Goal: Entertainment & Leisure: Consume media (video, audio)

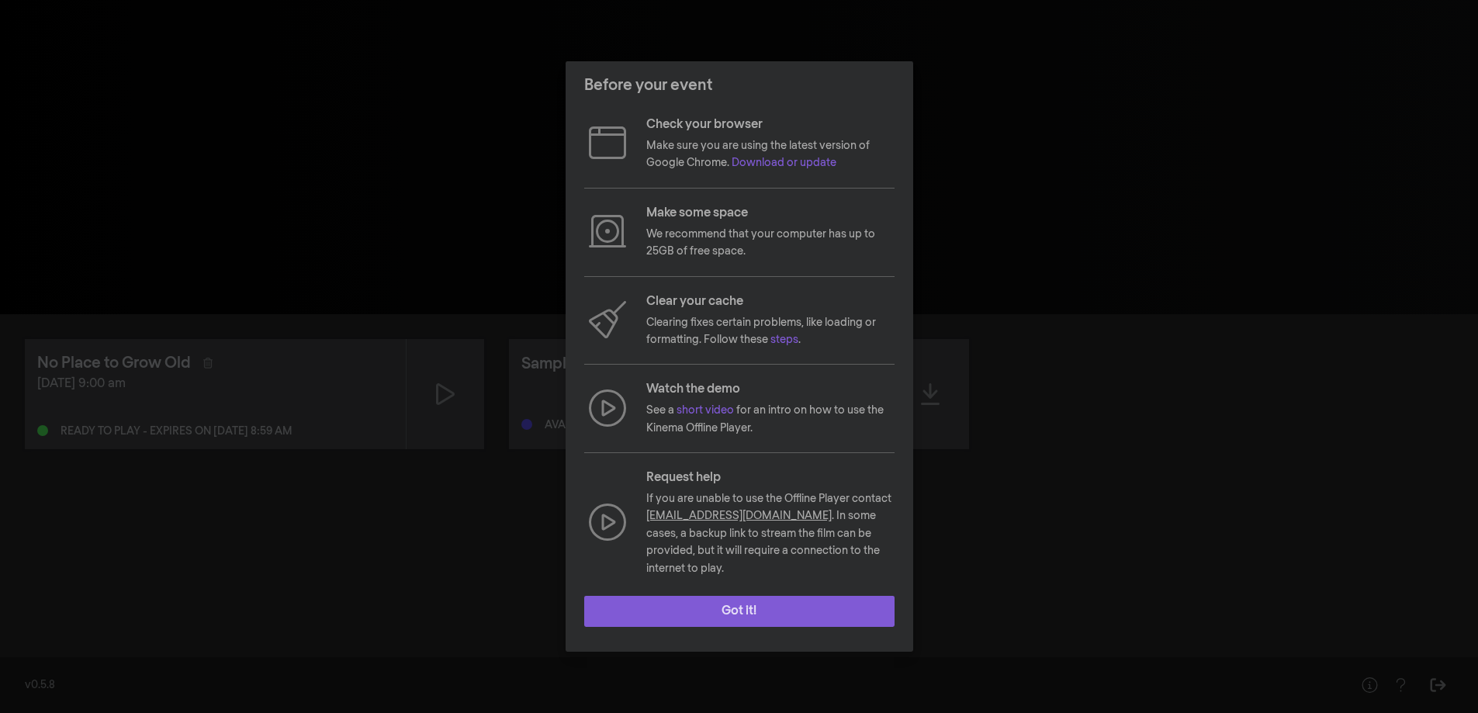
click at [756, 596] on button "Got it!" at bounding box center [739, 611] width 310 height 31
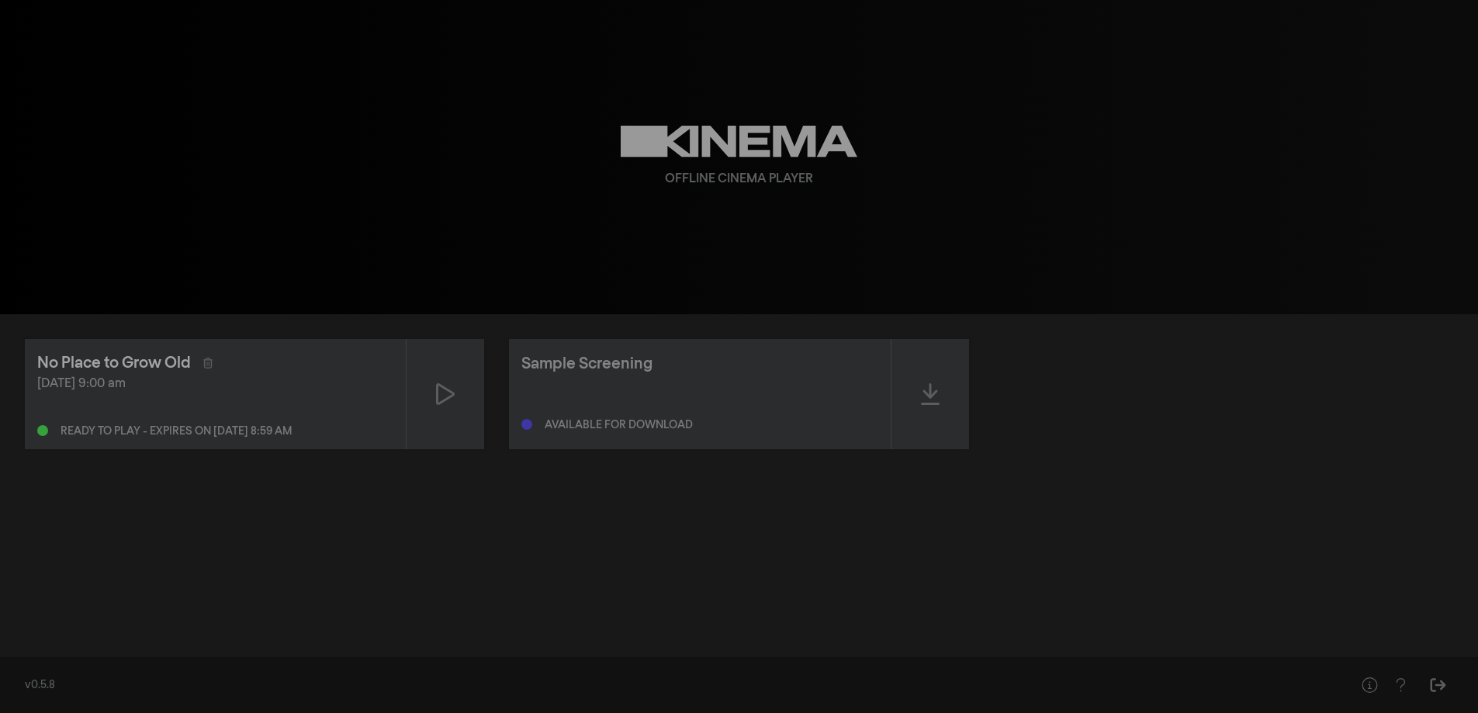
click at [92, 359] on div "No Place to Grow Old" at bounding box center [114, 362] width 154 height 23
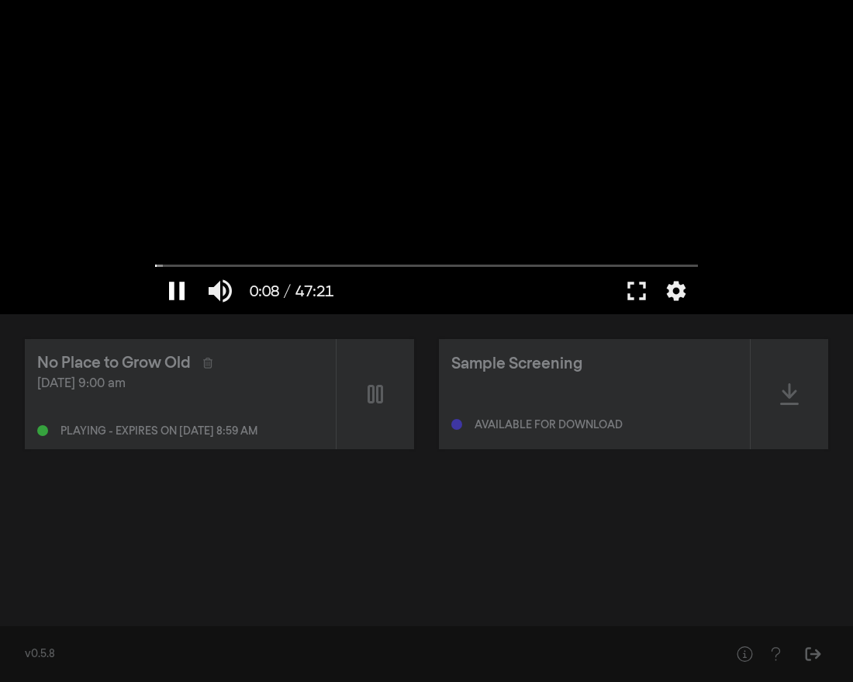
click at [178, 275] on button "pause" at bounding box center [176, 291] width 43 height 47
click at [642, 284] on button "fullscreen" at bounding box center [636, 291] width 43 height 47
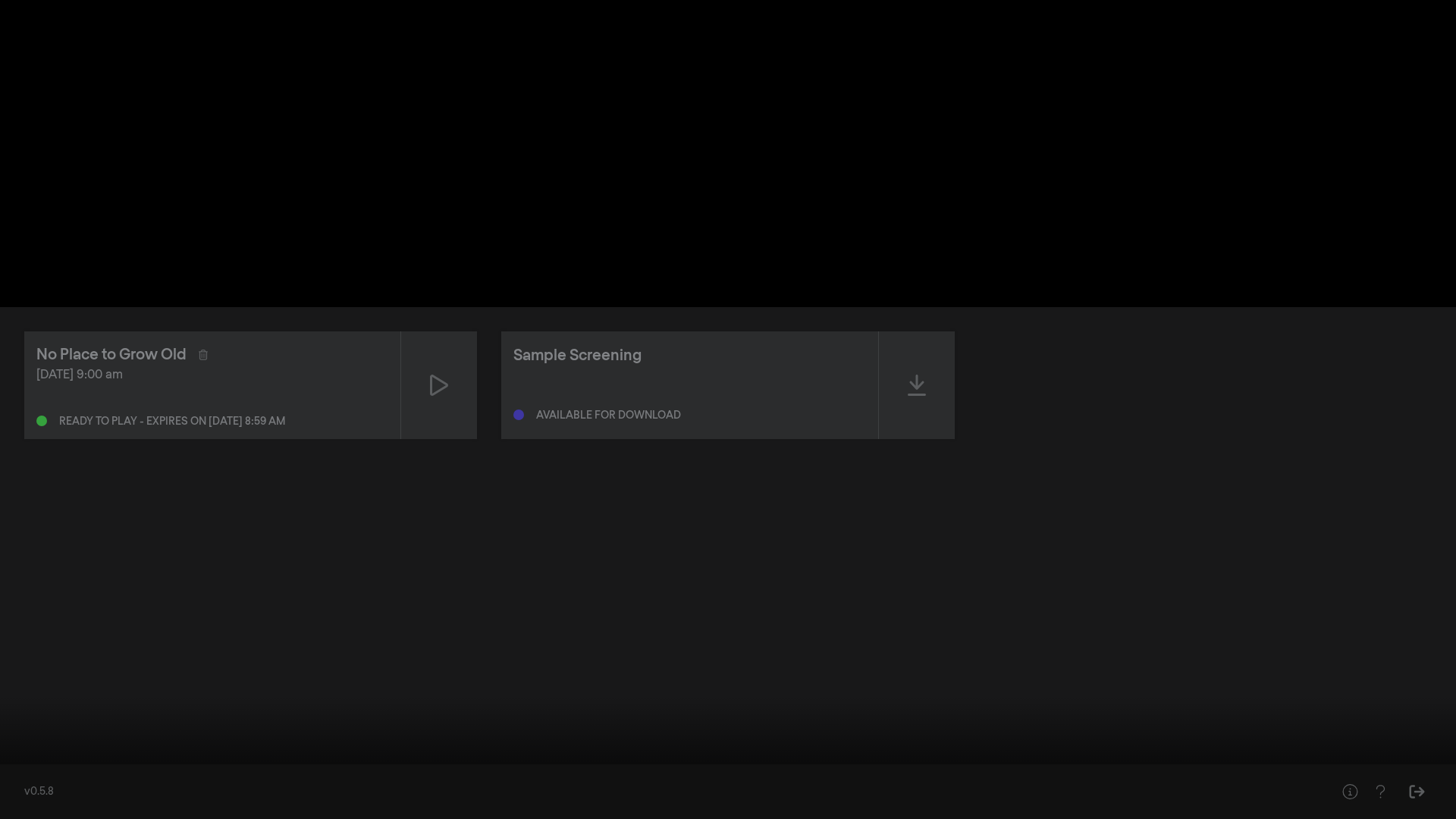
click at [33, 696] on button "play_arrow" at bounding box center [28, 796] width 42 height 46
click at [1435, 696] on button "settings" at bounding box center [1428, 796] width 35 height 46
click at [1350, 679] on label "Captions Off" at bounding box center [1354, 679] width 190 height 30
click at [1302, 696] on span "English" at bounding box center [1306, 722] width 35 height 18
click at [1316, 634] on div at bounding box center [728, 410] width 1456 height 819
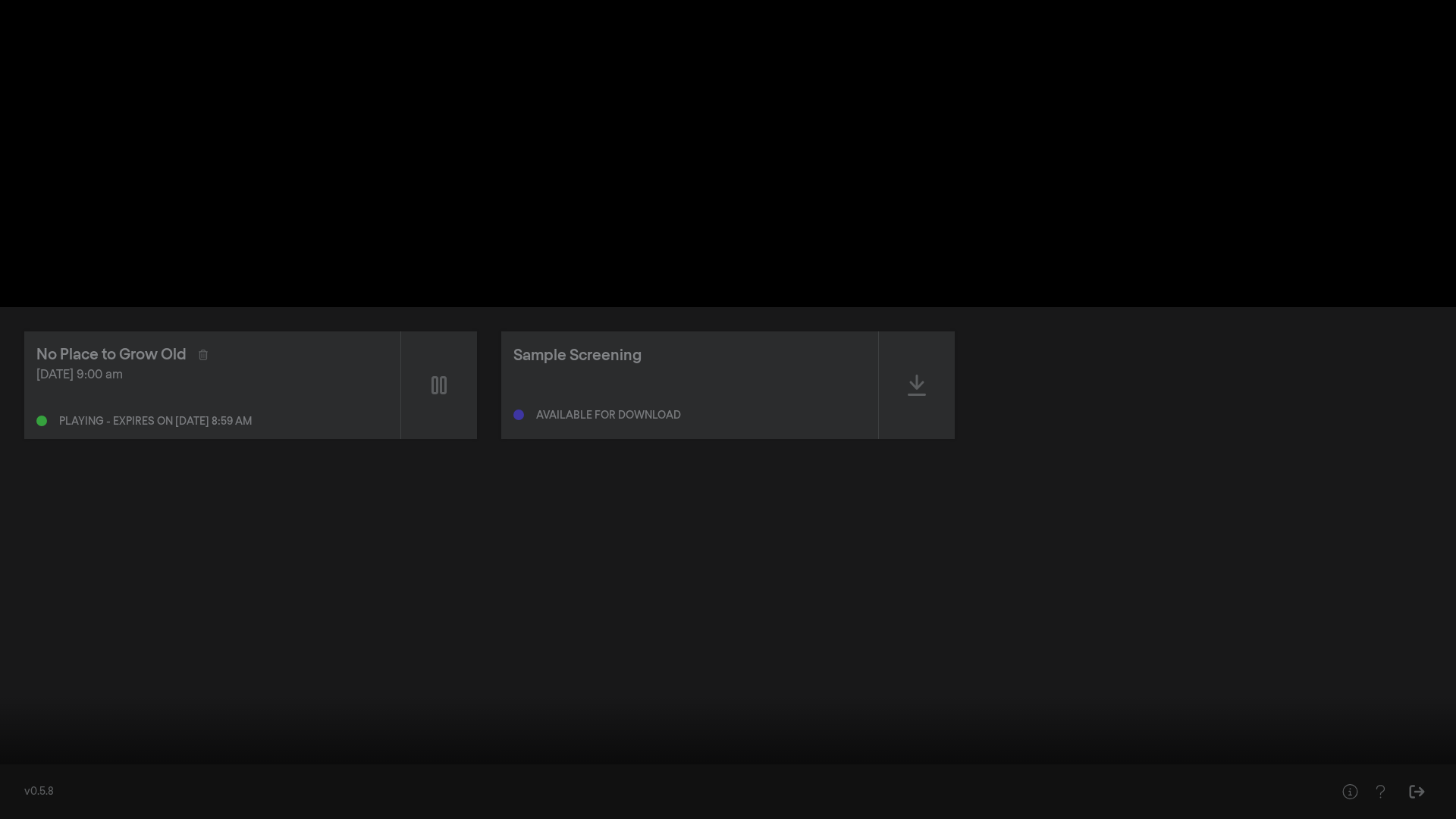
click at [1425, 696] on button "settings" at bounding box center [1428, 796] width 35 height 46
click at [1398, 603] on div at bounding box center [728, 410] width 1456 height 819
drag, startPoint x: 874, startPoint y: 384, endPoint x: 870, endPoint y: 335, distance: 49.2
click at [874, 375] on div at bounding box center [728, 410] width 1456 height 819
drag, startPoint x: 23, startPoint y: 768, endPoint x: 5, endPoint y: 772, distance: 18.4
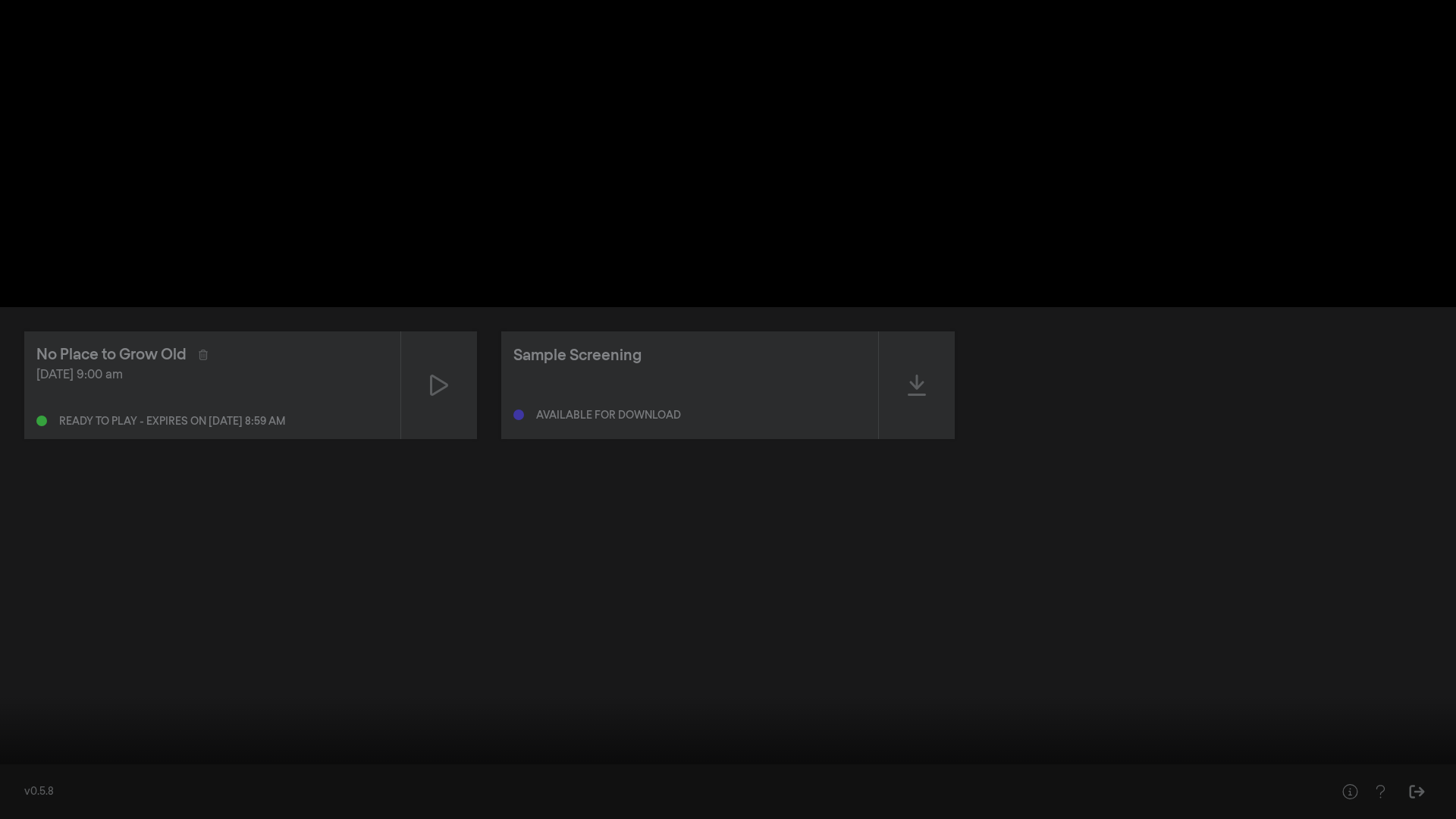
click at [8, 696] on input "Seek" at bounding box center [728, 770] width 1441 height 9
drag, startPoint x: 31, startPoint y: 804, endPoint x: 28, endPoint y: 783, distance: 21.2
click at [30, 696] on button "play_arrow" at bounding box center [28, 796] width 42 height 46
click at [28, 696] on button "pause" at bounding box center [28, 796] width 42 height 46
click at [8, 696] on input "Seek" at bounding box center [728, 770] width 1441 height 9
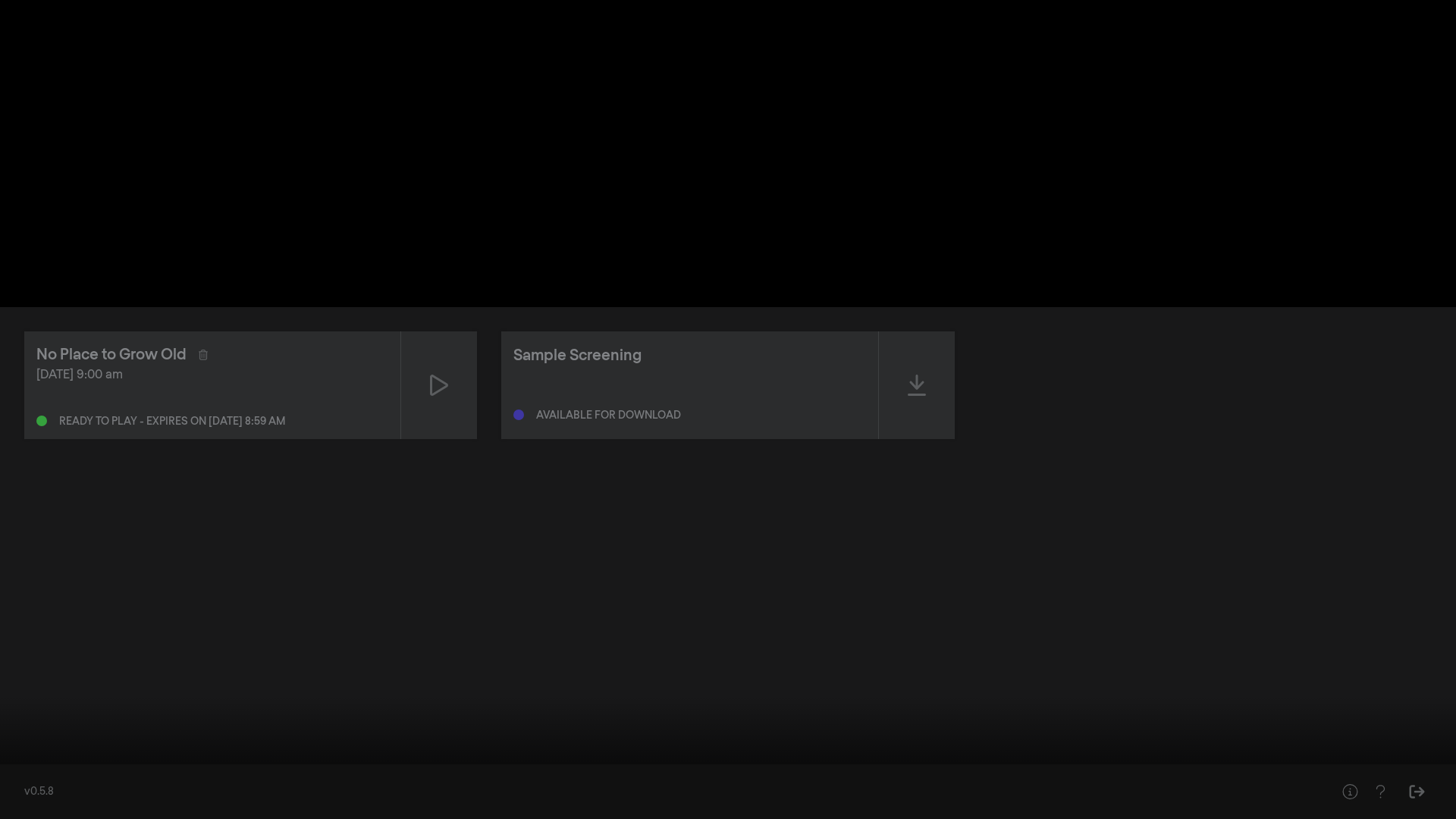
click at [40, 696] on button "play_arrow" at bounding box center [28, 796] width 42 height 46
click at [27, 696] on button "pause" at bounding box center [28, 796] width 42 height 46
click at [29, 696] on button "play_arrow" at bounding box center [28, 796] width 42 height 46
click at [29, 696] on button "pause" at bounding box center [28, 796] width 42 height 46
click at [1425, 696] on button "settings" at bounding box center [1428, 796] width 35 height 46
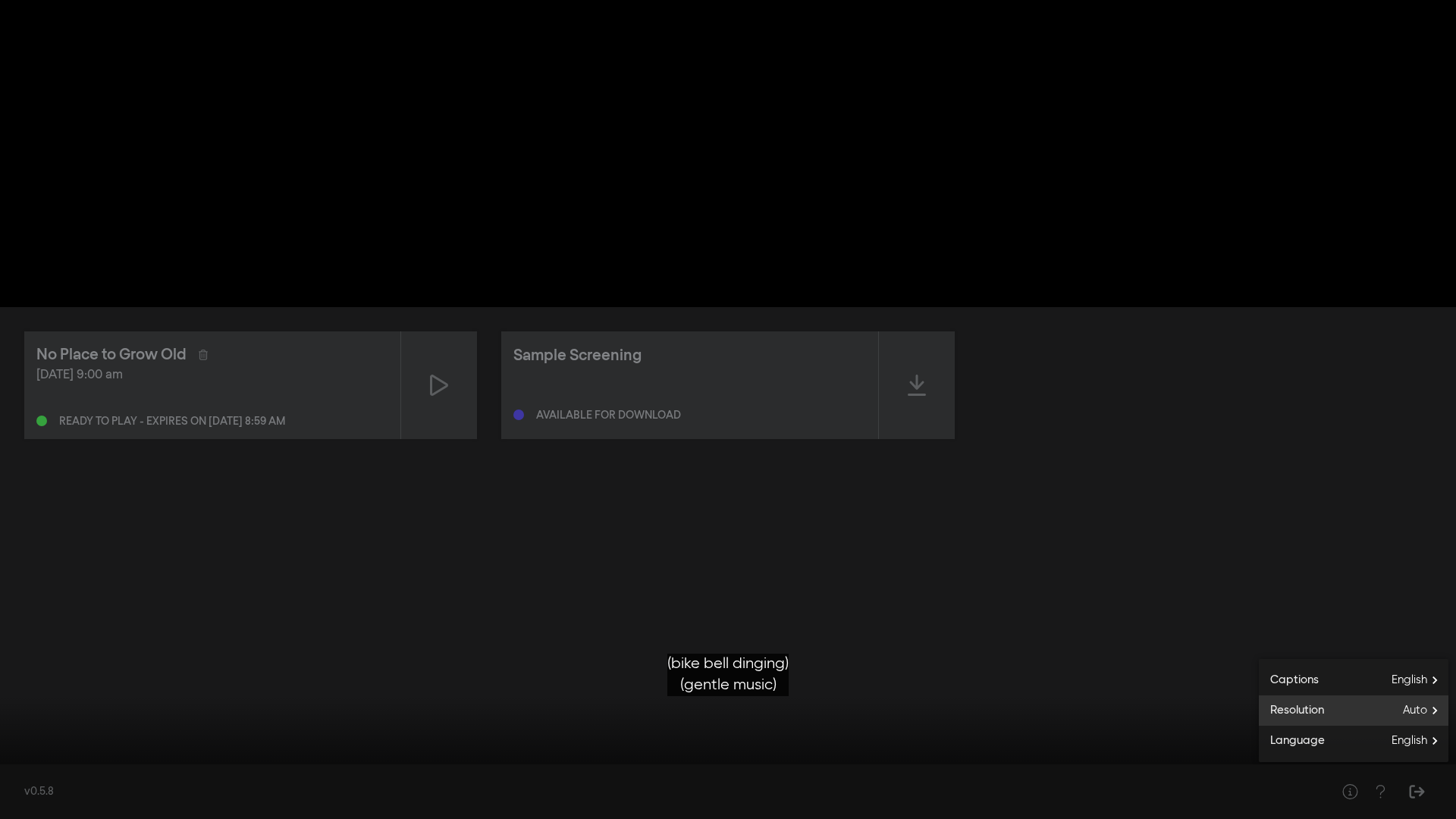
click at [1419, 696] on span "Auto" at bounding box center [1426, 710] width 46 height 22
click at [1396, 696] on button "1080p" at bounding box center [1354, 721] width 190 height 22
click at [20, 696] on button "play_arrow" at bounding box center [28, 796] width 42 height 46
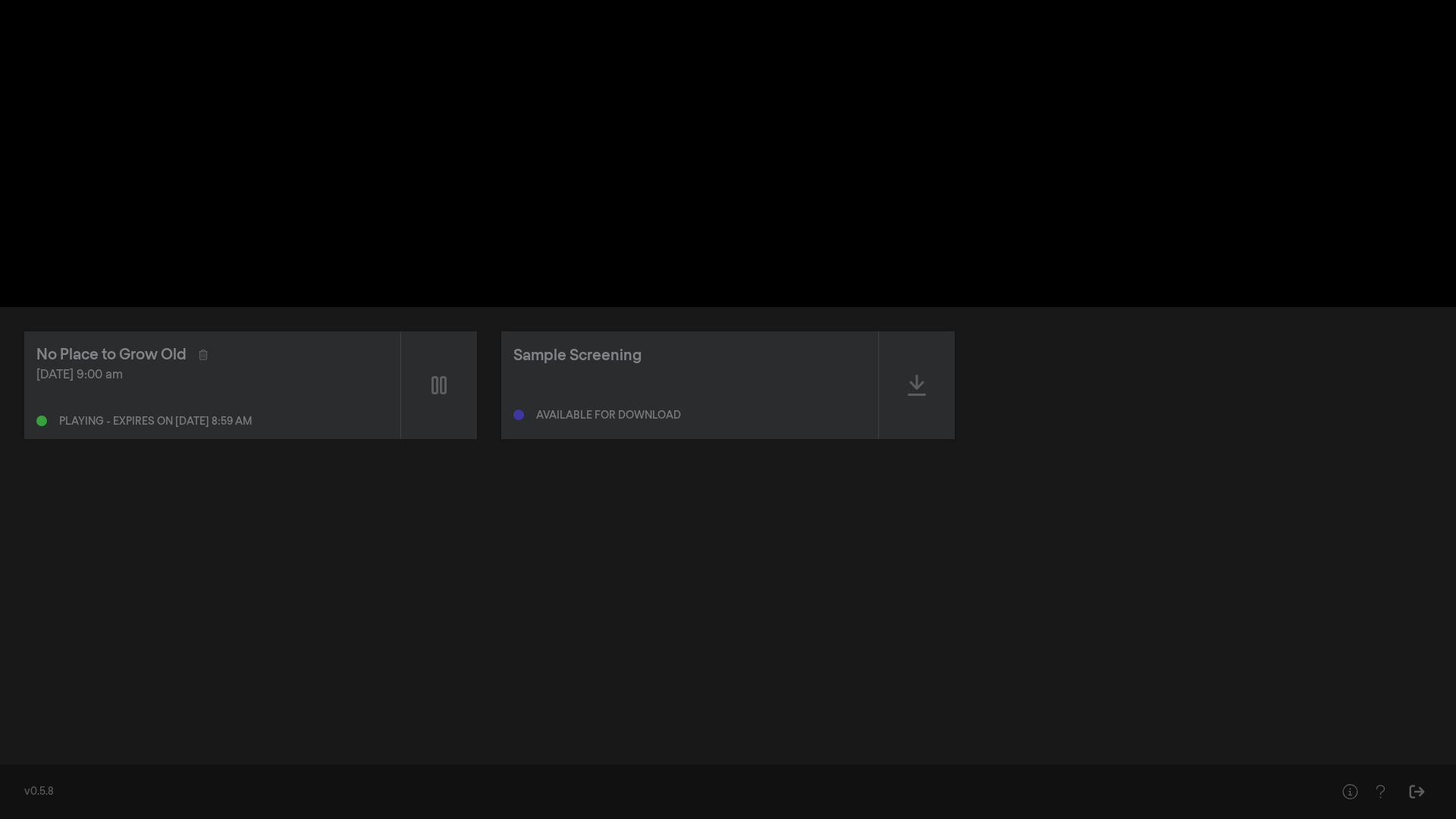
click at [21, 696] on button "pause" at bounding box center [28, 796] width 42 height 46
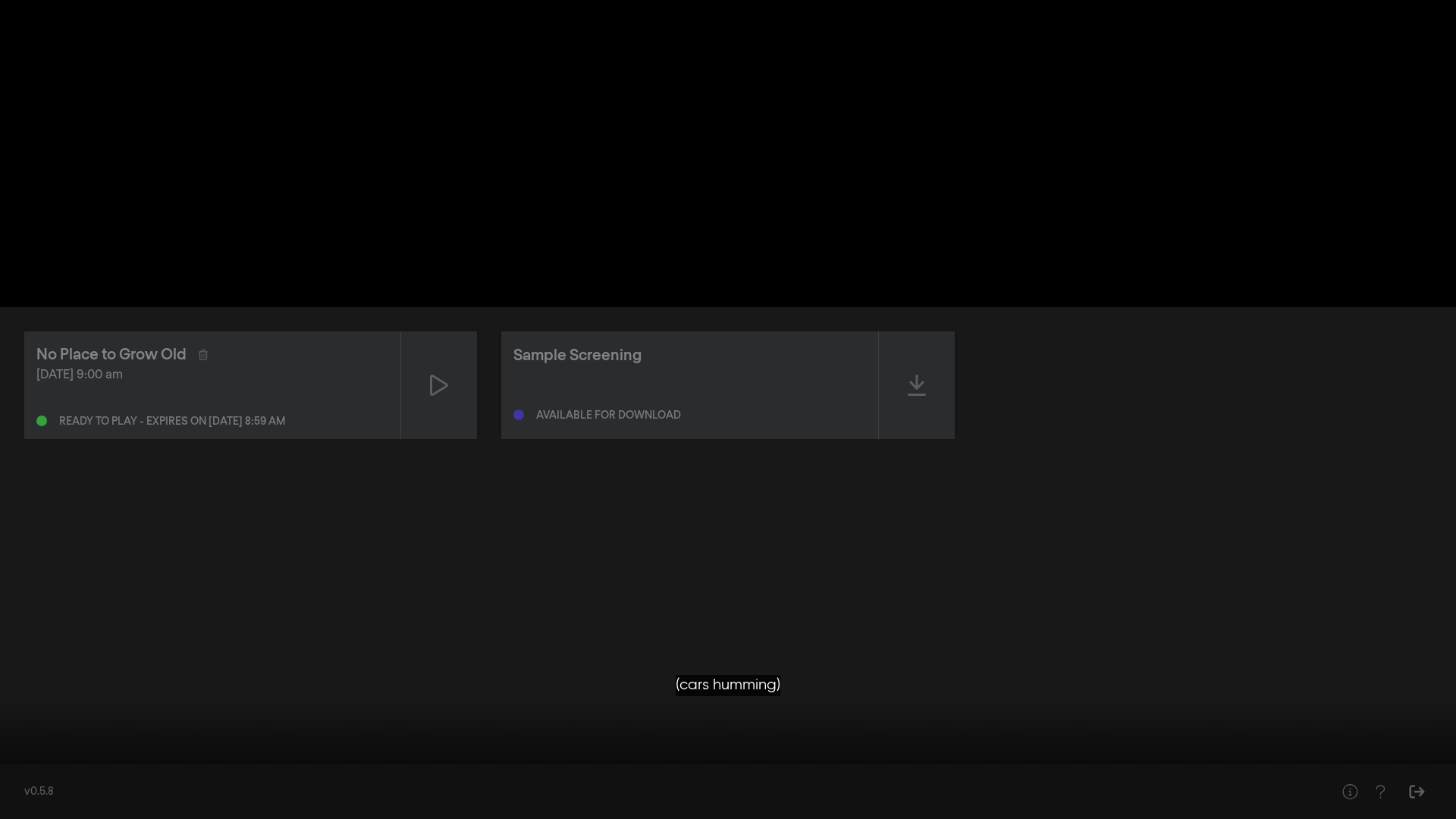
click at [1432, 696] on button "settings" at bounding box center [1428, 796] width 35 height 46
click at [1347, 696] on label "Resolution 1080p" at bounding box center [1354, 710] width 190 height 30
click at [1314, 696] on button "Auto" at bounding box center [1354, 744] width 190 height 22
drag, startPoint x: 648, startPoint y: 90, endPoint x: 326, endPoint y: 141, distance: 326.0
click at [202, 191] on div at bounding box center [728, 410] width 1456 height 819
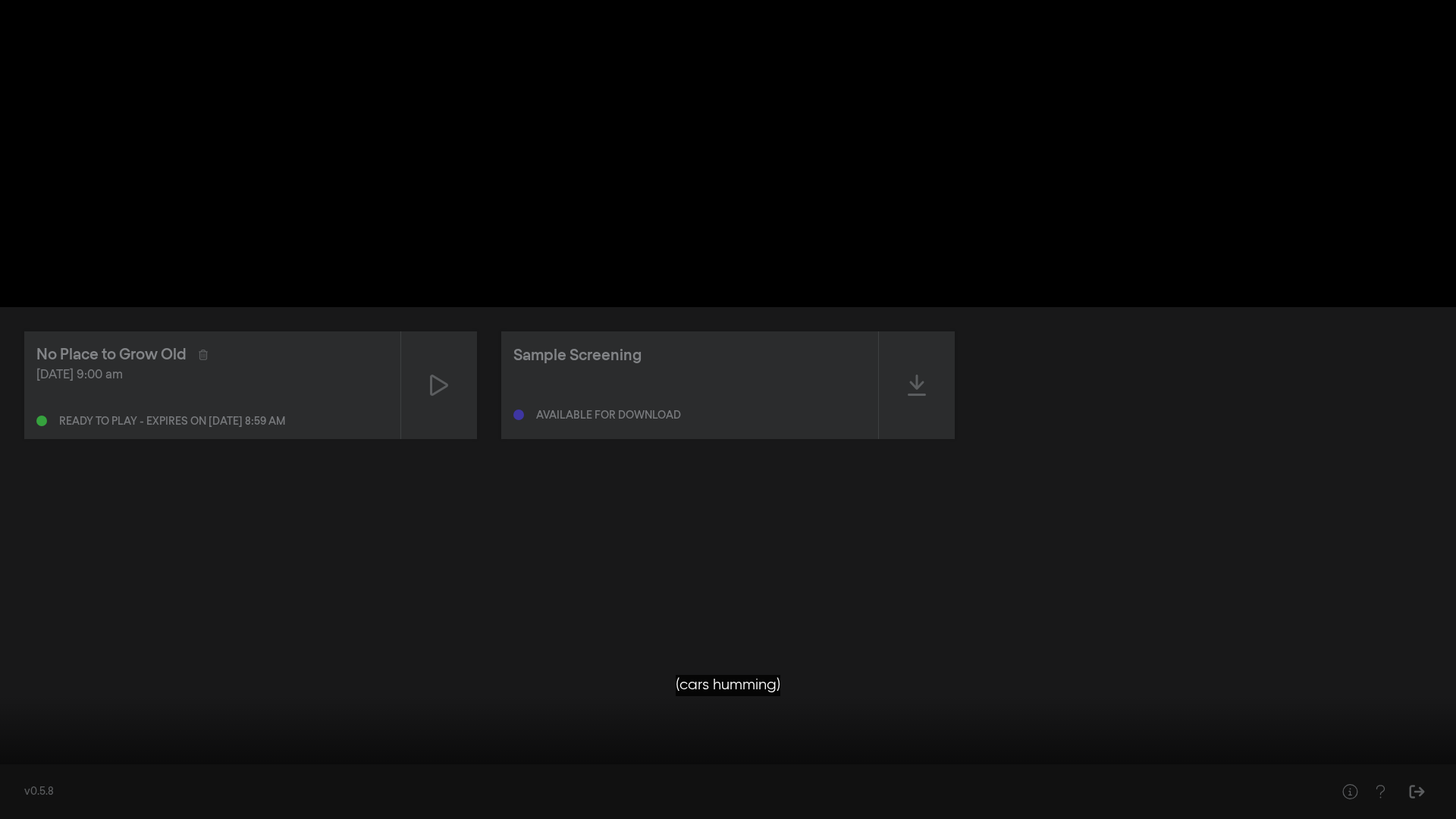
click at [1386, 696] on button "fullscreen_exit" at bounding box center [1389, 796] width 42 height 46
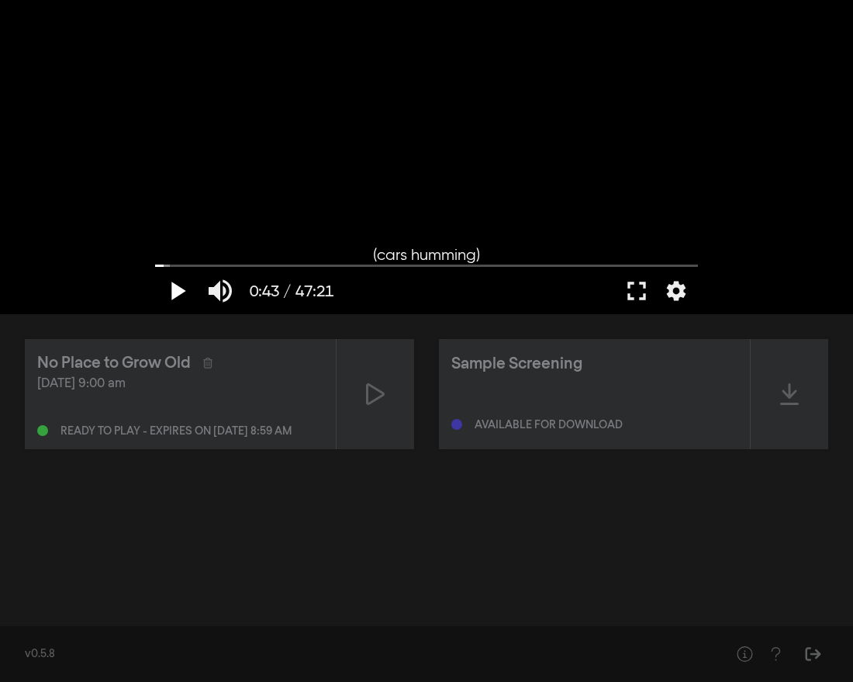
click at [175, 284] on button "play_arrow" at bounding box center [176, 291] width 43 height 47
click at [178, 284] on button "pause" at bounding box center [176, 291] width 43 height 47
click at [672, 287] on button "settings" at bounding box center [677, 291] width 36 height 47
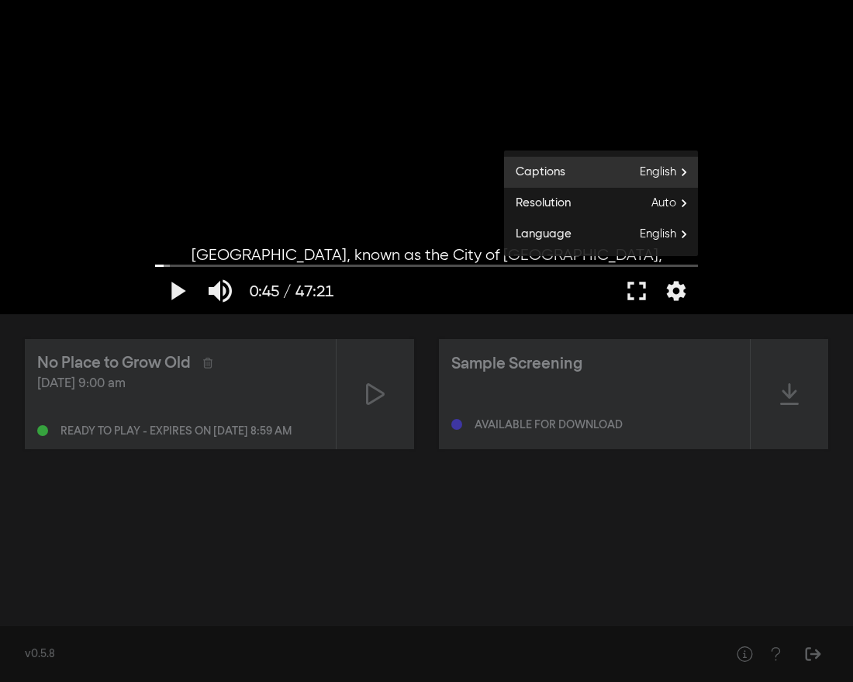
click at [635, 170] on label "Captions English" at bounding box center [601, 172] width 194 height 31
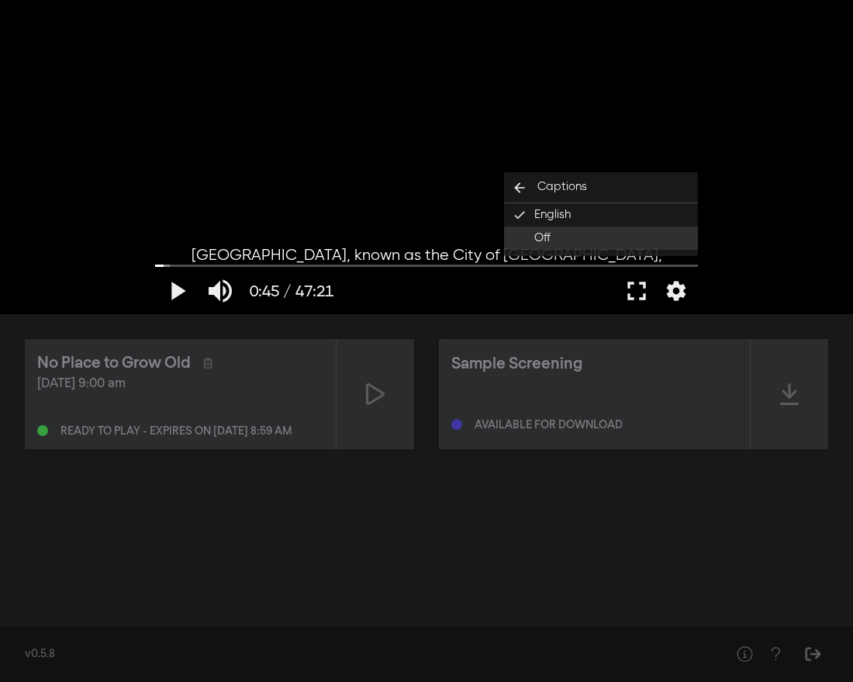
click at [604, 227] on button "Off" at bounding box center [601, 238] width 194 height 23
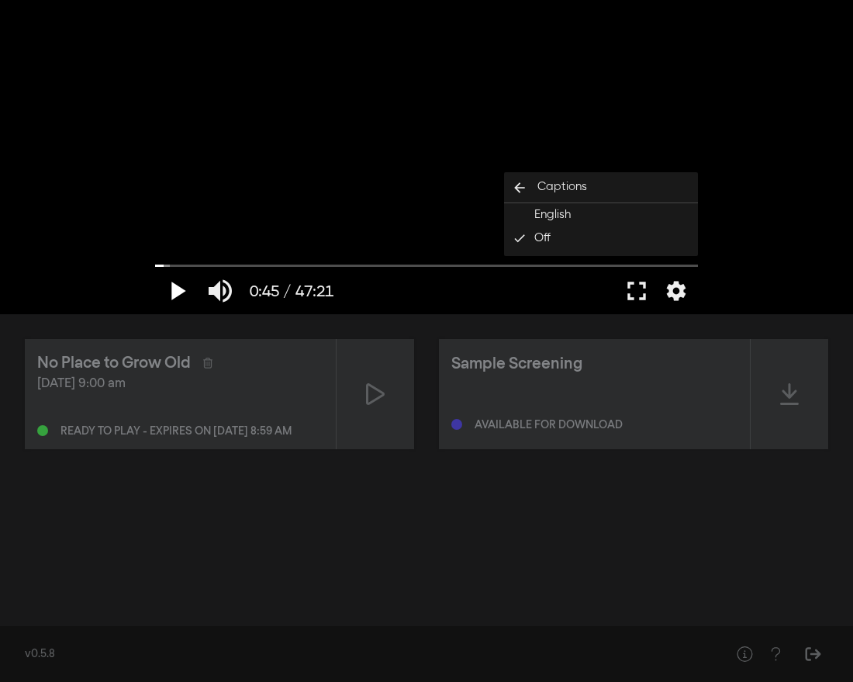
click at [171, 287] on button "play_arrow" at bounding box center [176, 291] width 43 height 47
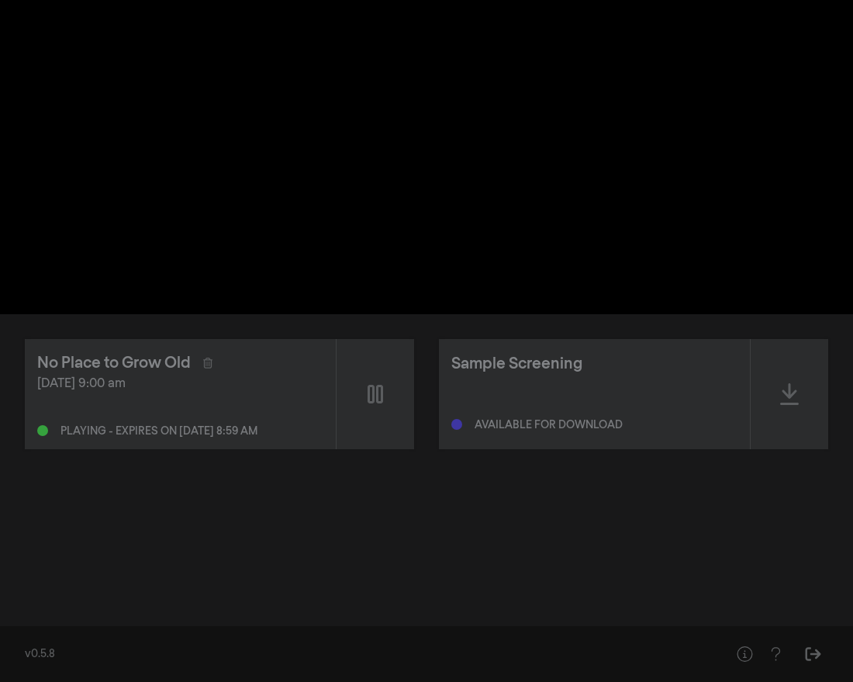
click at [171, 287] on button "pause" at bounding box center [176, 291] width 43 height 47
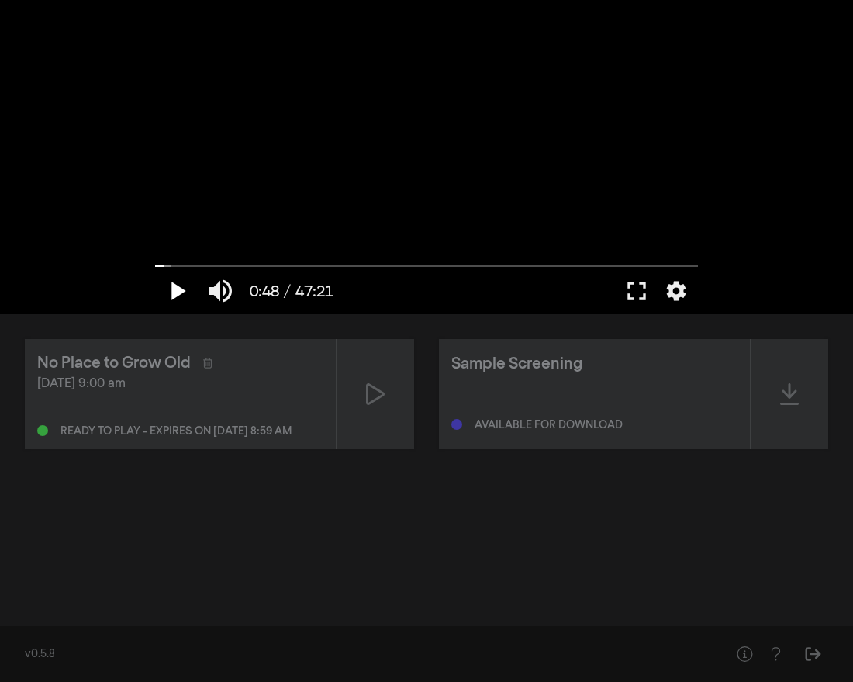
click at [171, 287] on button "play_arrow" at bounding box center [176, 291] width 43 height 47
click at [171, 286] on button "pause" at bounding box center [176, 291] width 43 height 47
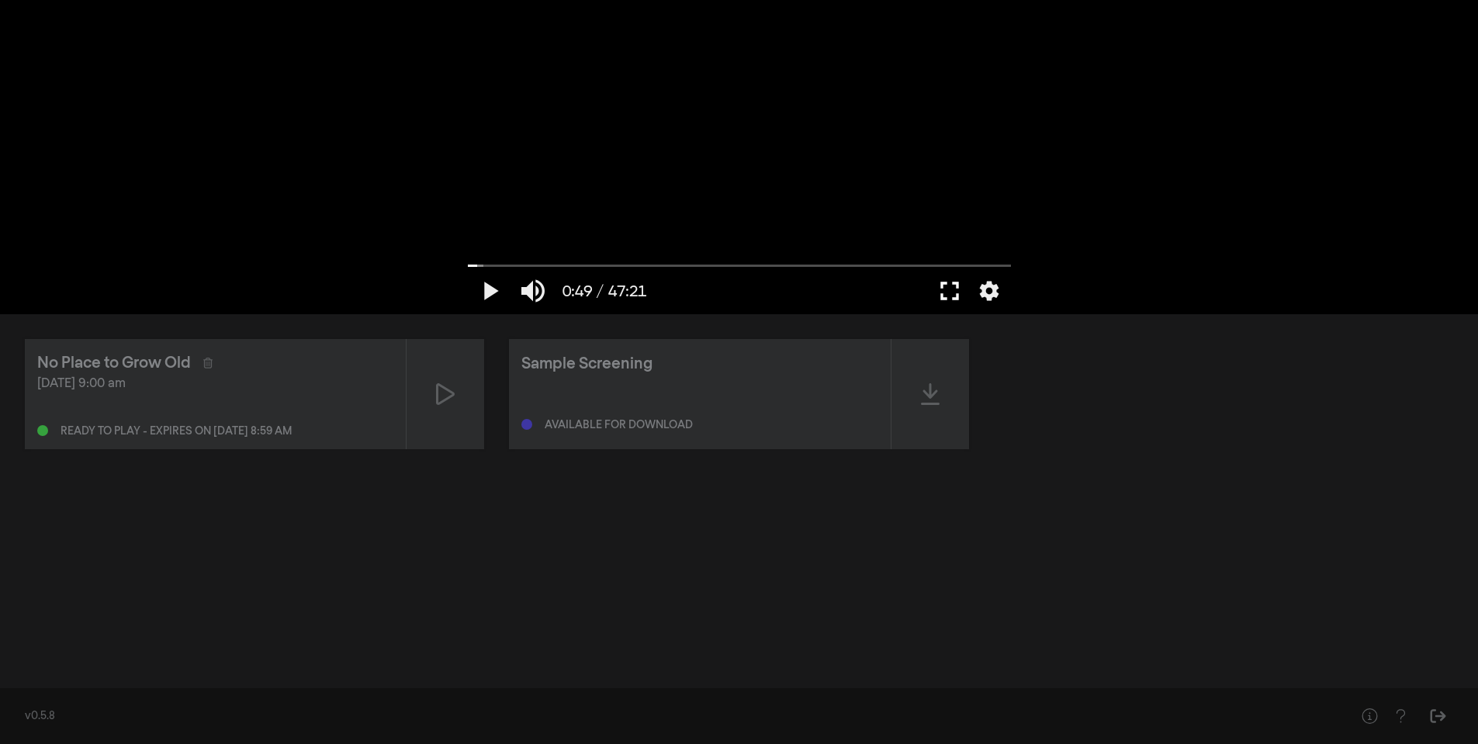
click at [951, 288] on button "fullscreen" at bounding box center [949, 291] width 43 height 47
click at [946, 285] on button "fullscreen" at bounding box center [949, 291] width 43 height 47
click at [489, 288] on button "play_arrow" at bounding box center [489, 291] width 43 height 47
click at [489, 288] on button "pause" at bounding box center [489, 291] width 43 height 47
click at [955, 286] on button "fullscreen" at bounding box center [949, 291] width 43 height 47
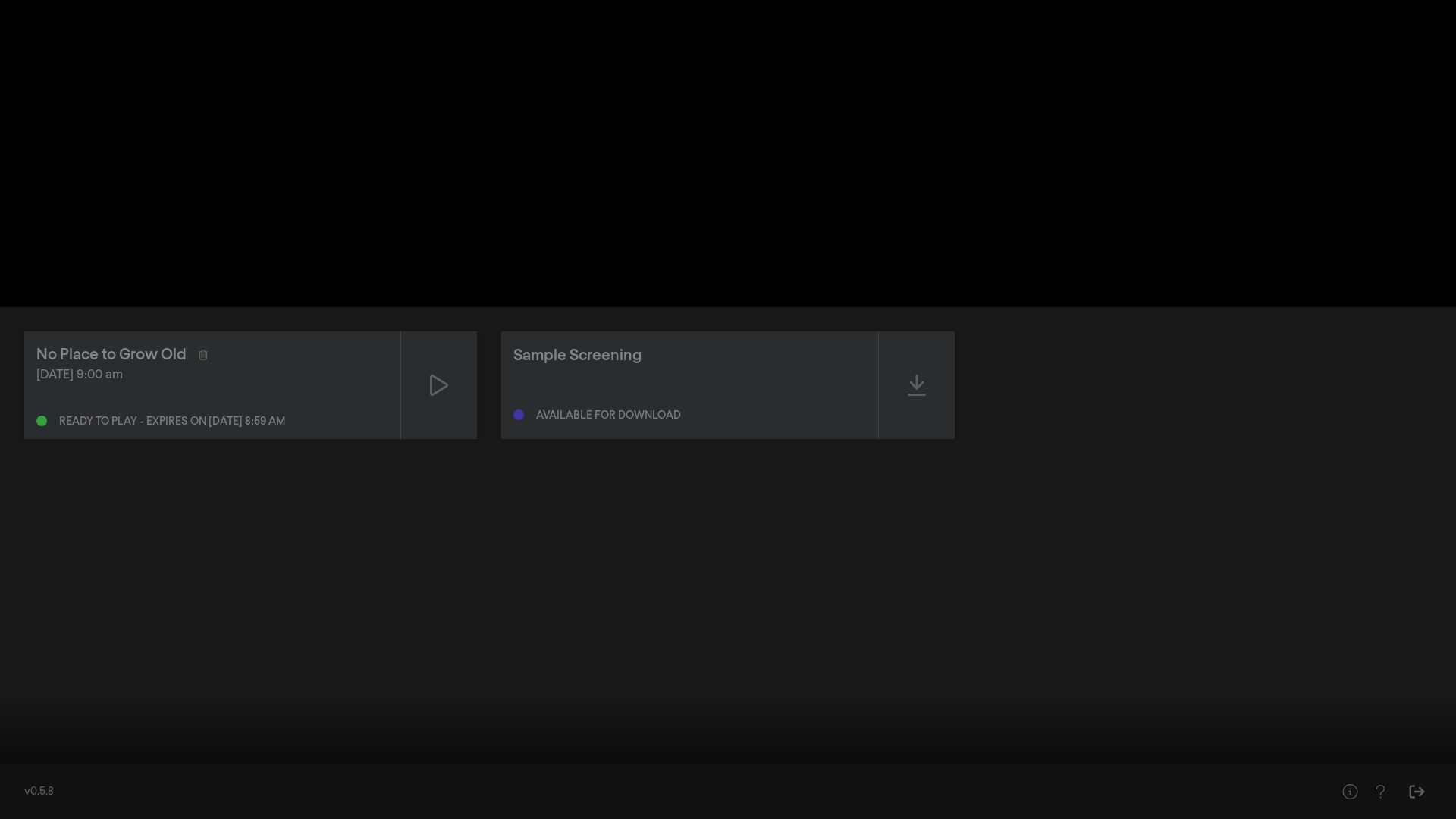
click at [22, 696] on button "play_arrow" at bounding box center [28, 796] width 42 height 46
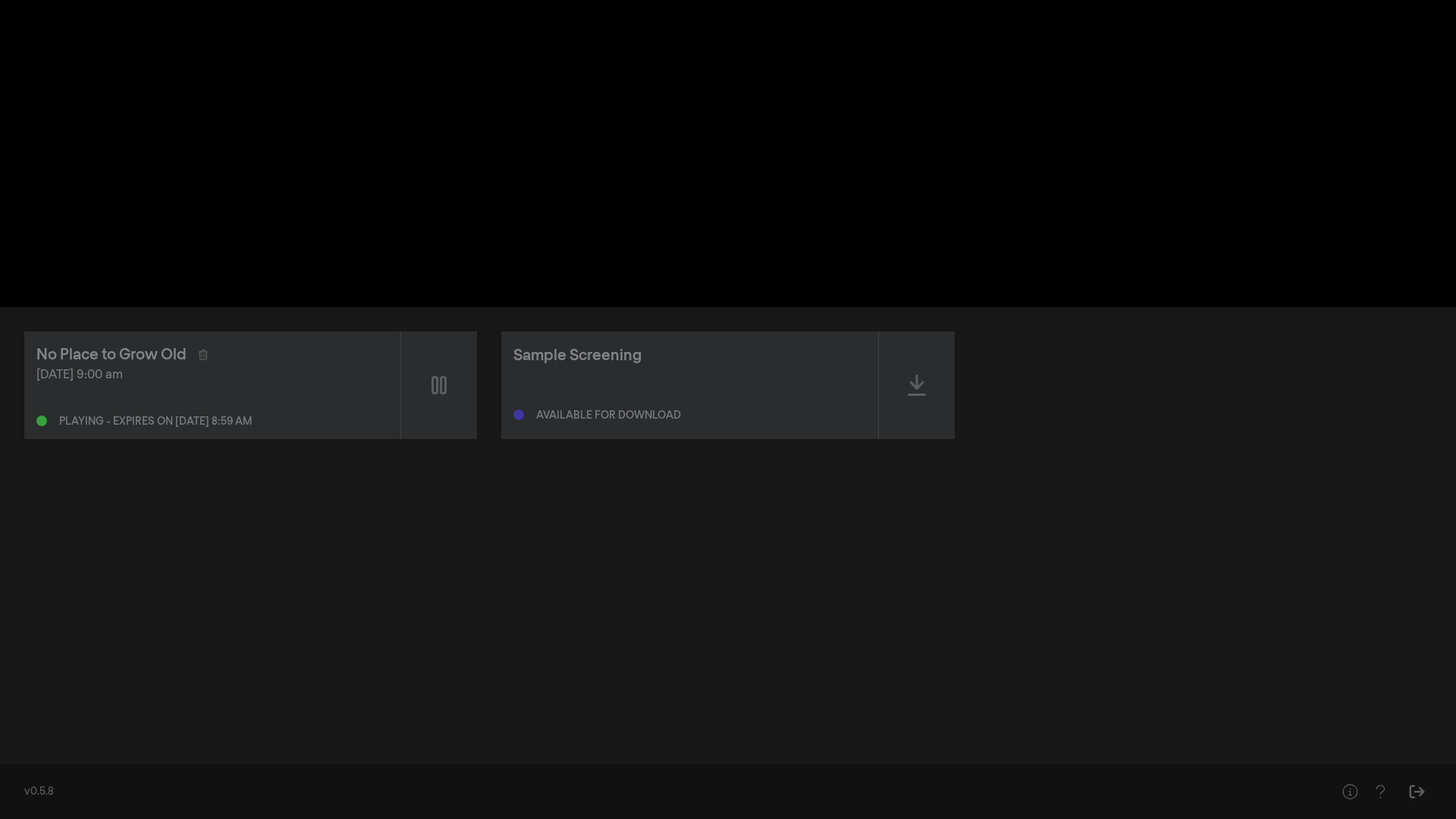
click at [22, 696] on button "pause" at bounding box center [28, 796] width 42 height 46
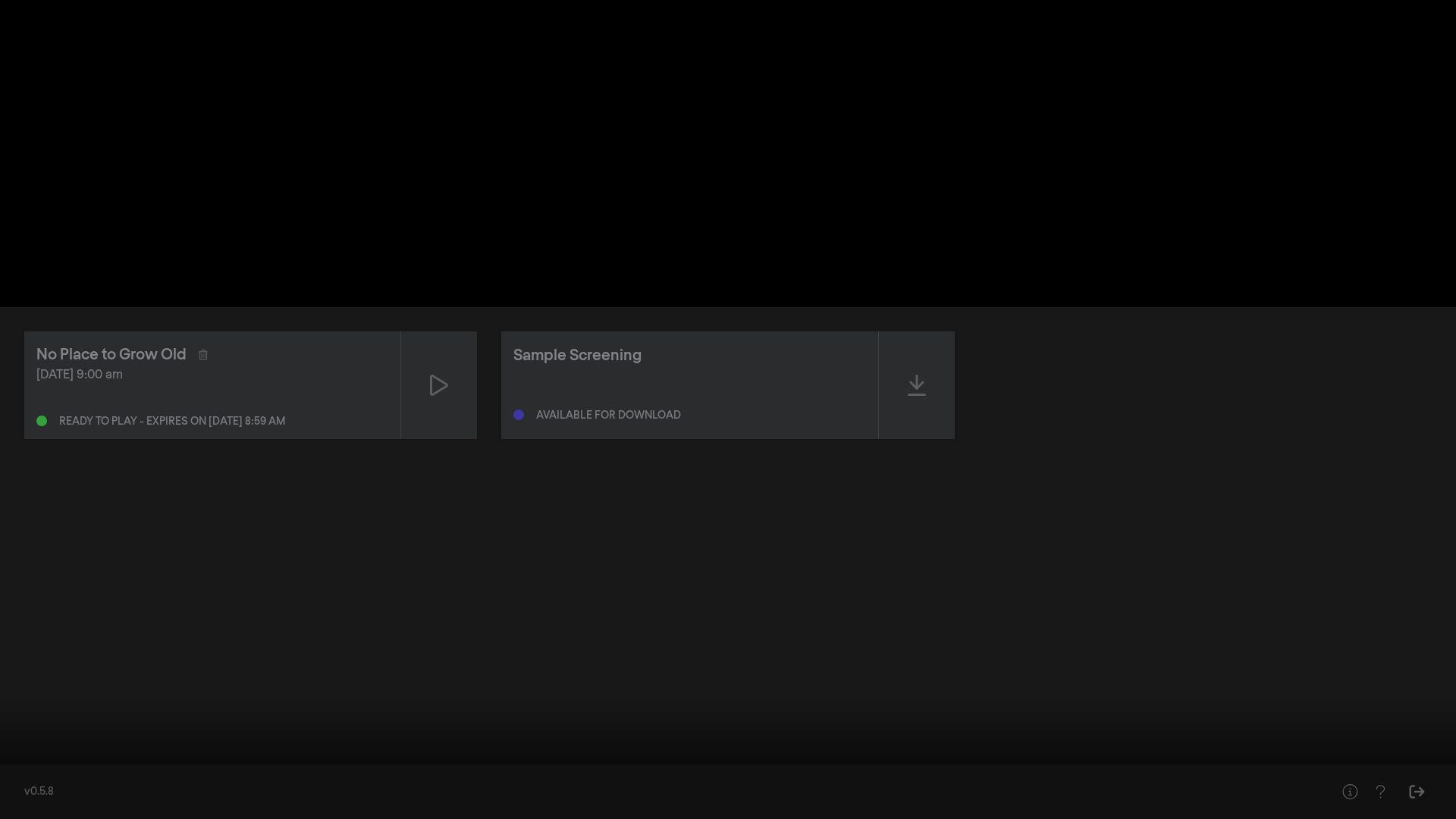
click at [36, 696] on button "play_arrow" at bounding box center [28, 796] width 42 height 46
click at [28, 696] on button "pause" at bounding box center [28, 796] width 42 height 46
type input "69.60685"
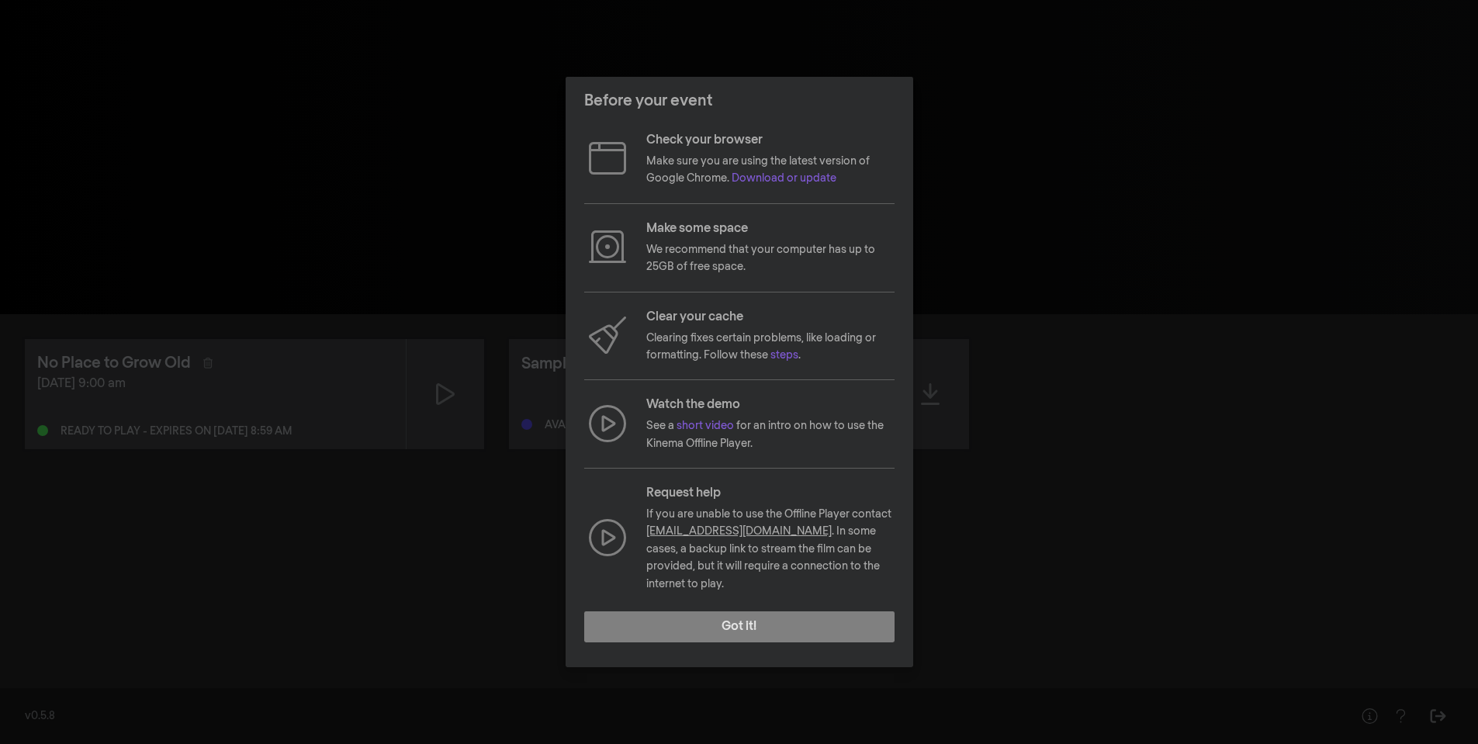
click at [1005, 150] on div "Before your event Check your browser Make sure you are using the latest version…" at bounding box center [739, 372] width 1478 height 744
click at [717, 614] on button "Got it!" at bounding box center [739, 626] width 310 height 31
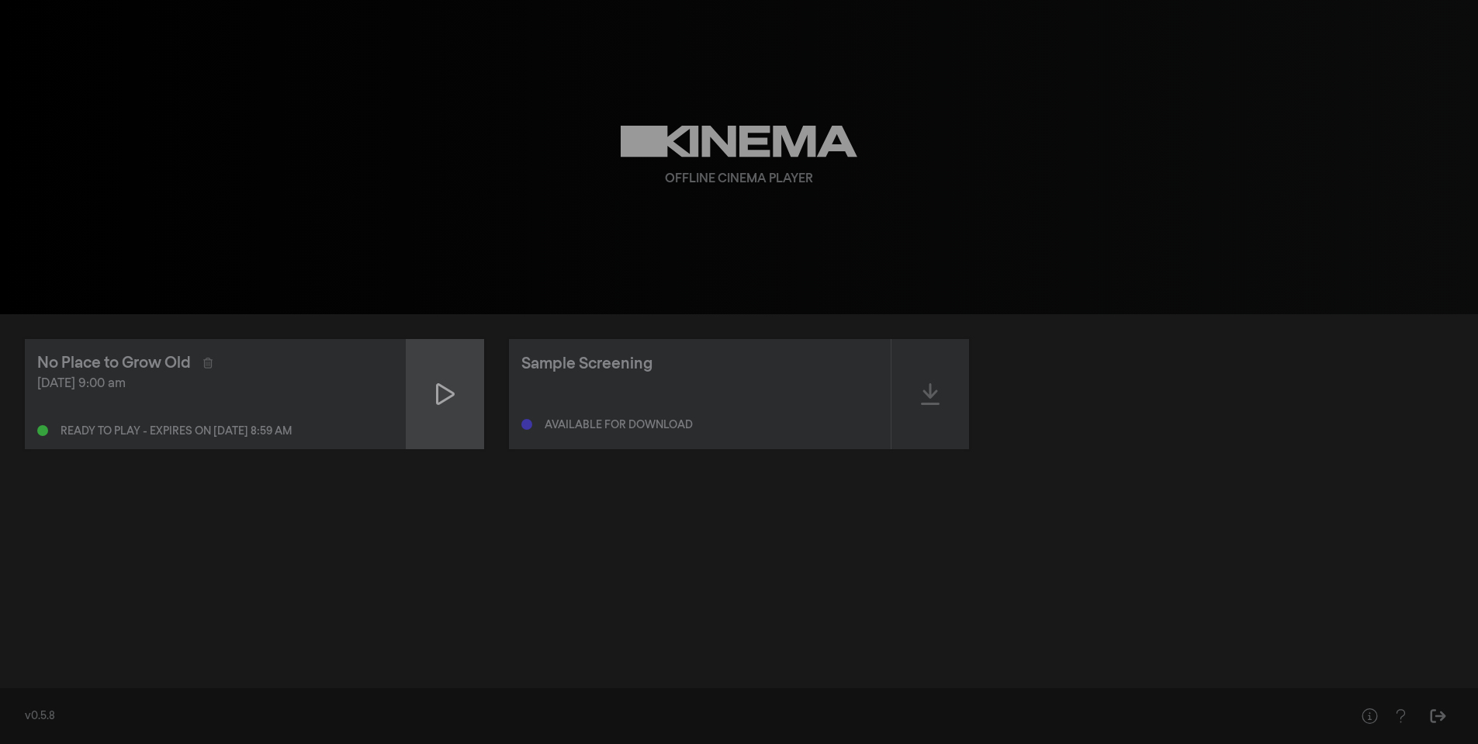
click at [448, 393] on icon at bounding box center [445, 394] width 19 height 25
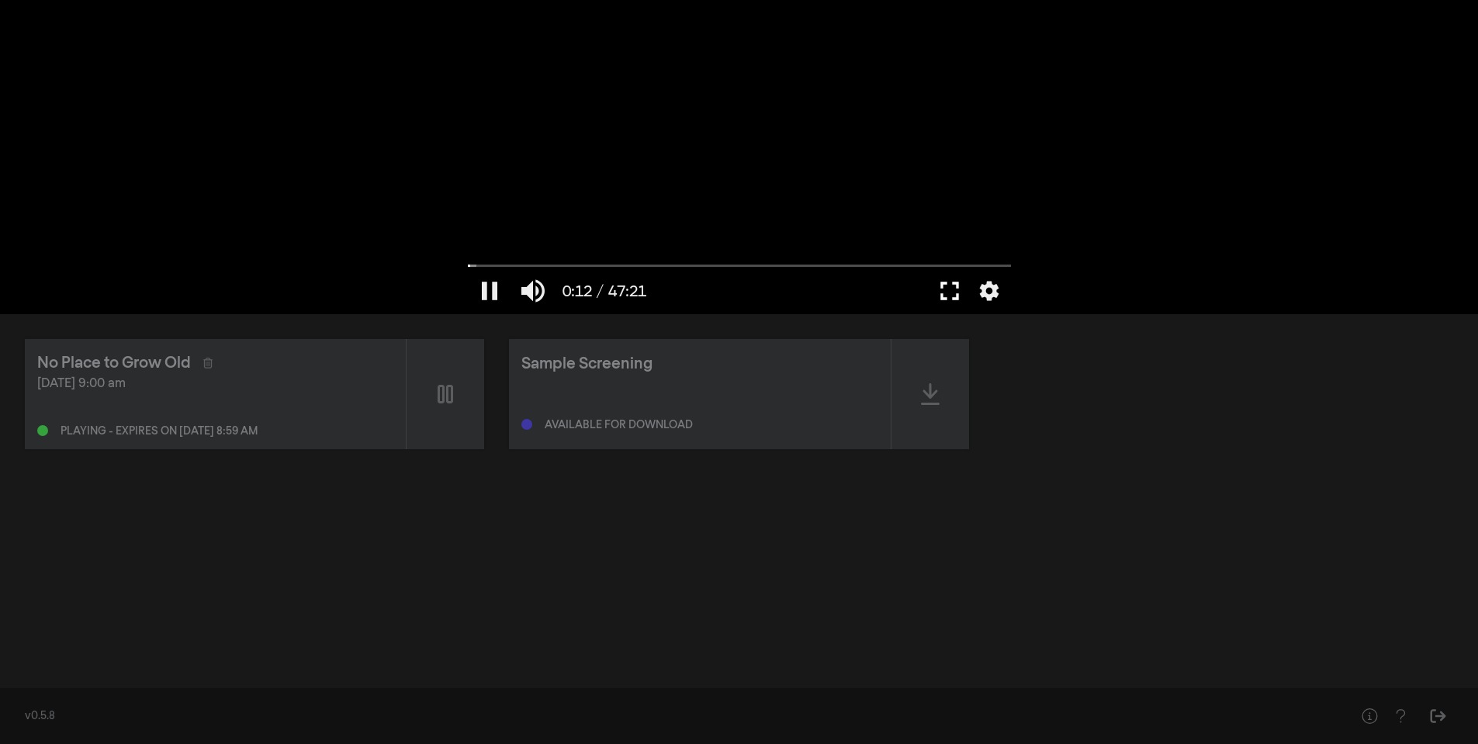
click at [939, 288] on button "fullscreen" at bounding box center [949, 291] width 43 height 47
click at [633, 243] on div at bounding box center [739, 157] width 559 height 314
click at [489, 290] on button "play_arrow" at bounding box center [489, 291] width 43 height 47
click at [493, 292] on button "pause" at bounding box center [489, 291] width 43 height 47
type input "23.612047"
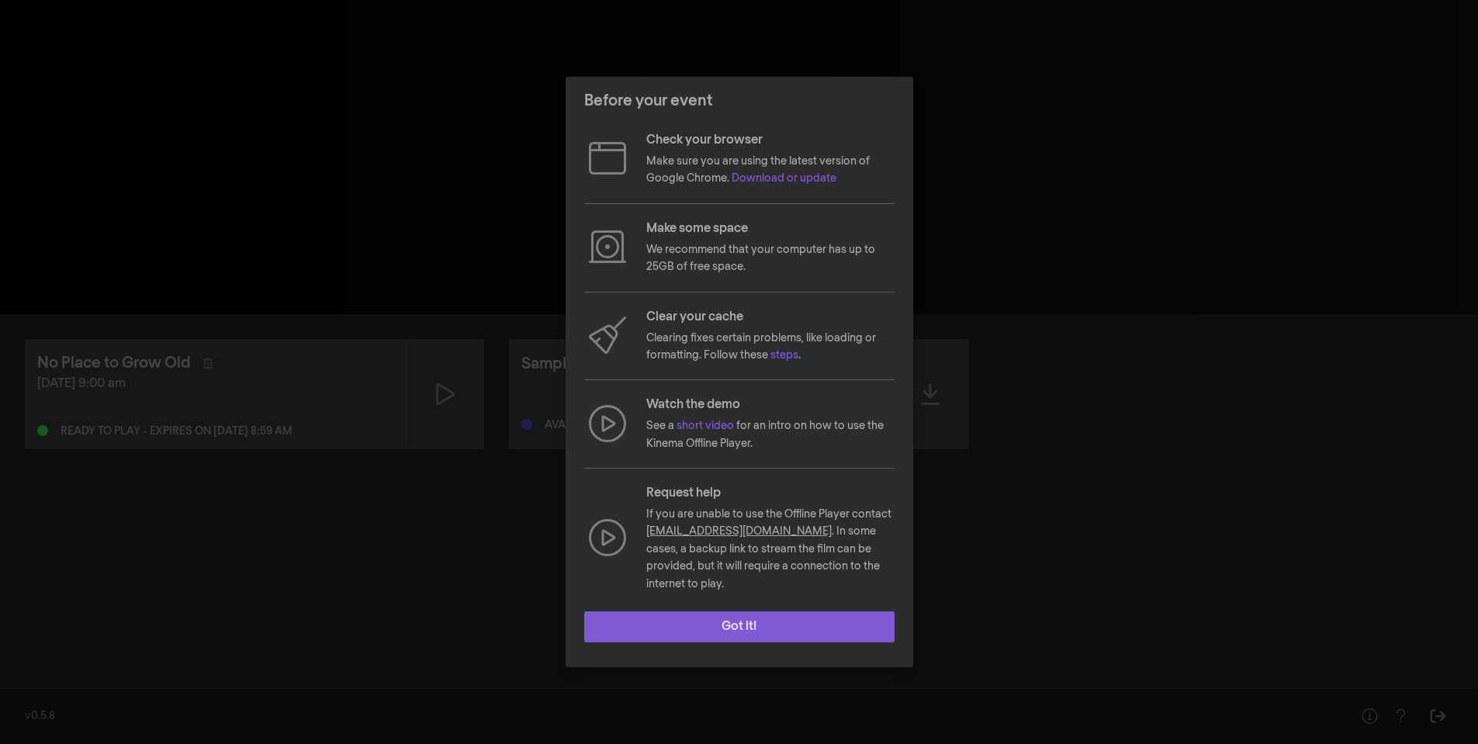
click at [798, 614] on button "Got it!" at bounding box center [739, 626] width 310 height 31
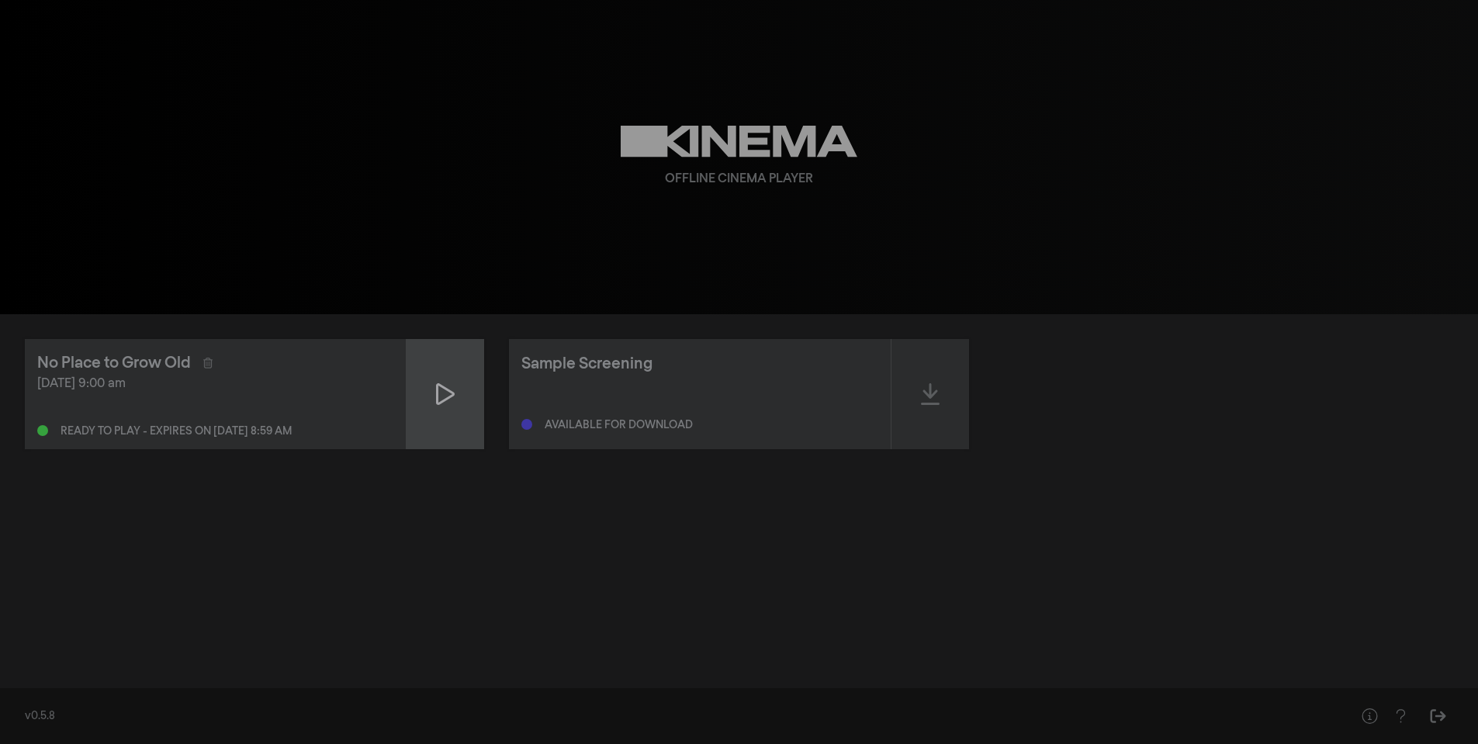
click at [444, 391] on icon at bounding box center [445, 394] width 19 height 25
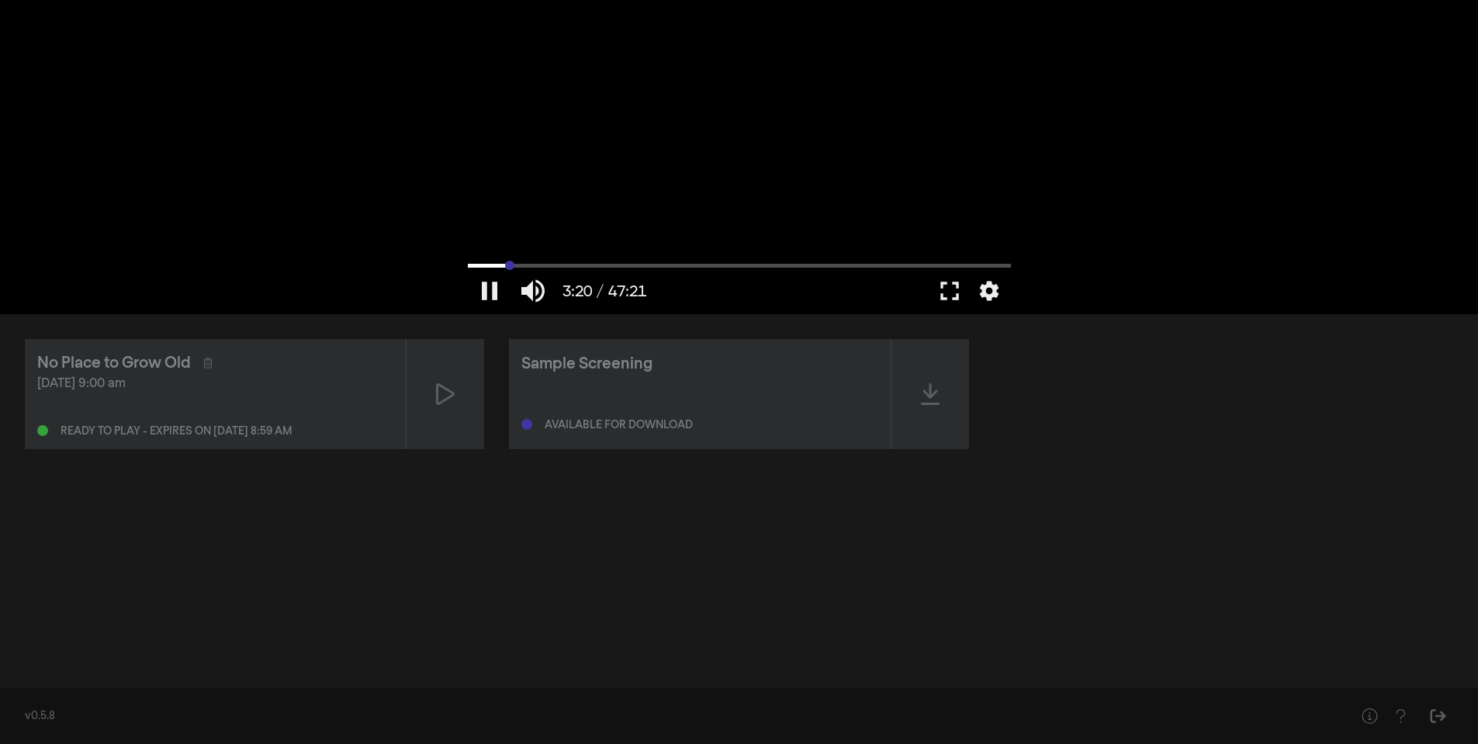
click at [510, 265] on input "Seek" at bounding box center [739, 265] width 543 height 9
click at [616, 262] on input "Seek" at bounding box center [739, 265] width 543 height 9
type input "766.14301"
click at [942, 288] on button "fullscreen" at bounding box center [949, 291] width 43 height 47
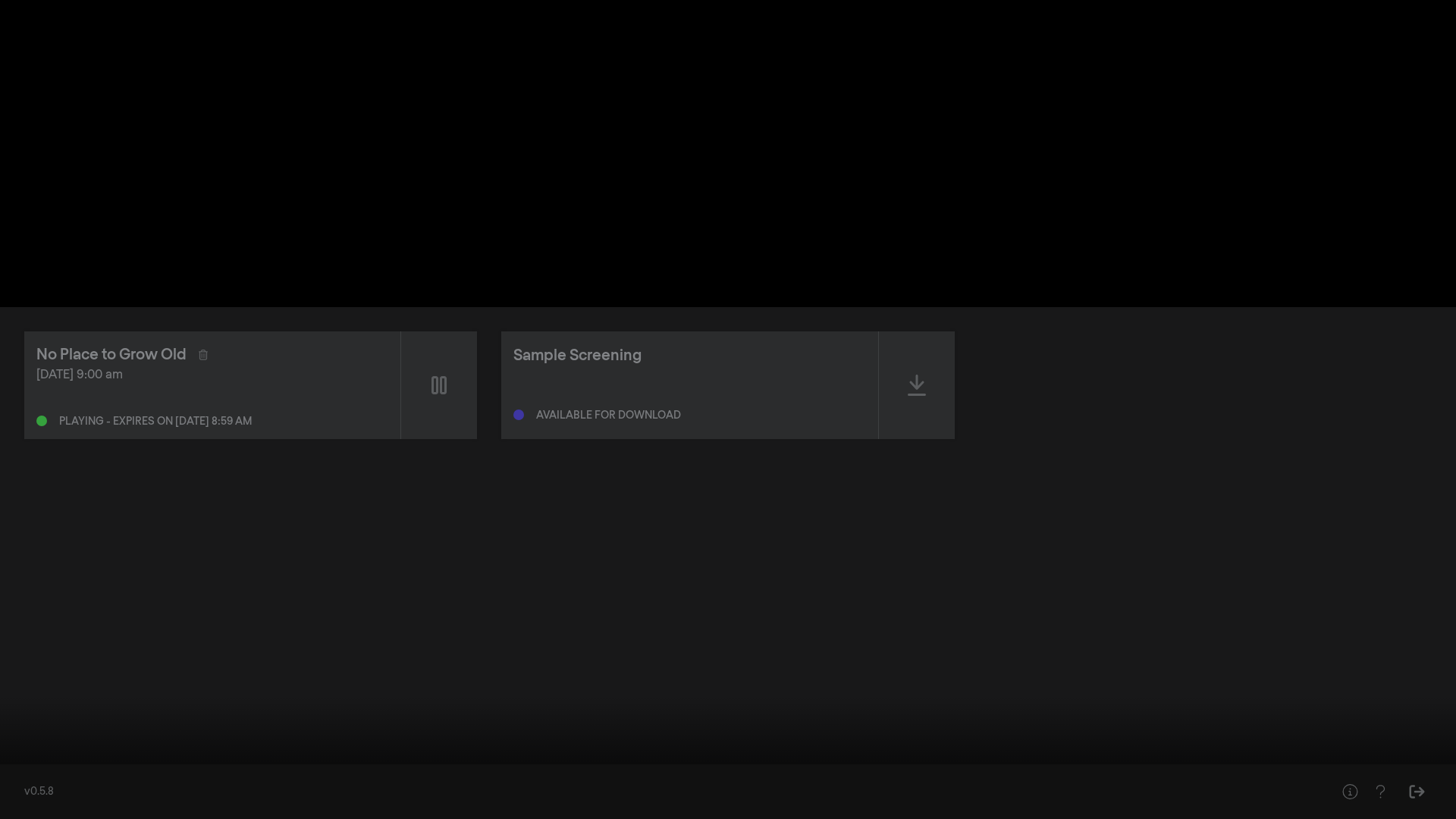
click at [21, 726] on button "pause" at bounding box center [28, 796] width 42 height 46
click at [28, 726] on button "play_arrow" at bounding box center [28, 796] width 42 height 46
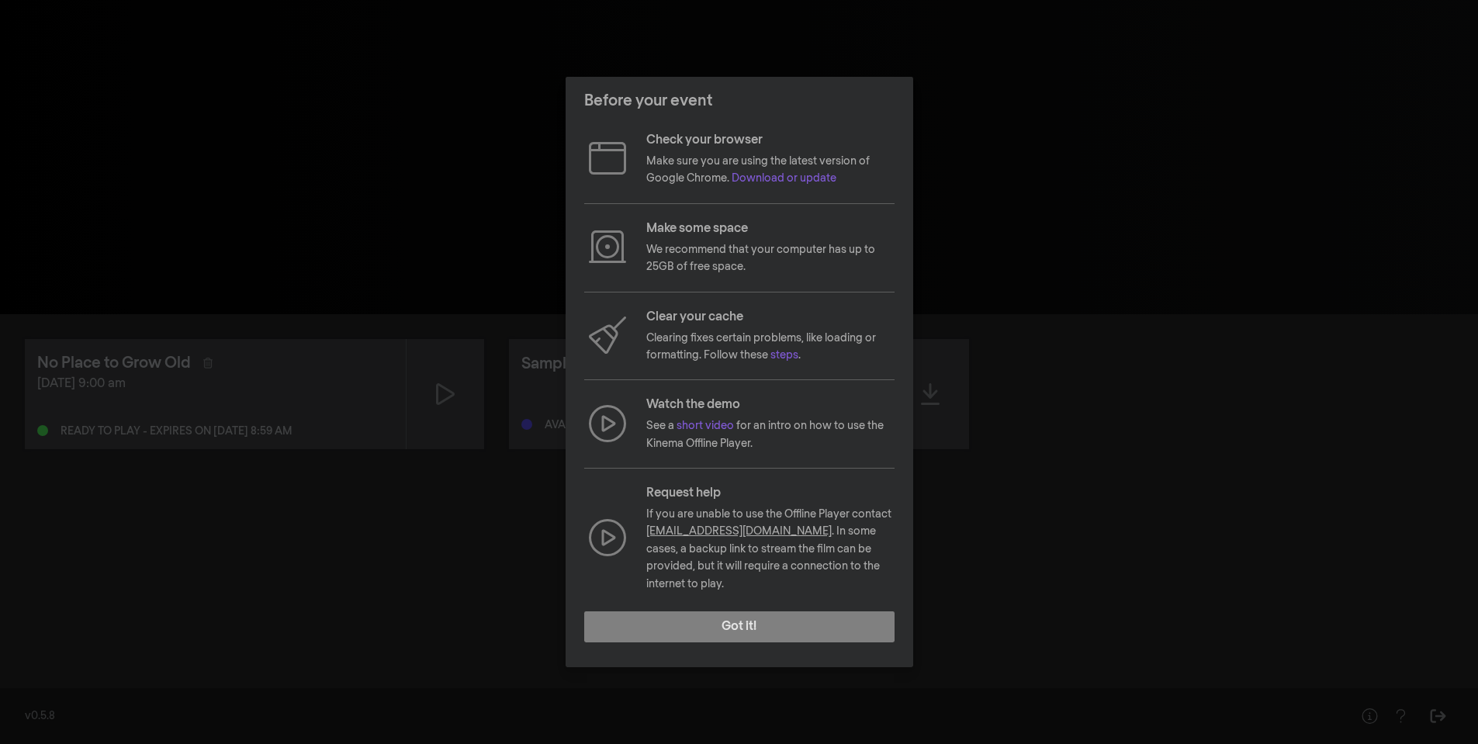
drag, startPoint x: 1387, startPoint y: 59, endPoint x: 1371, endPoint y: 62, distance: 15.8
click at [1387, 60] on div "Before your event Check your browser Make sure you are using the latest version…" at bounding box center [739, 372] width 1478 height 744
click at [706, 617] on button "Got it!" at bounding box center [739, 626] width 310 height 31
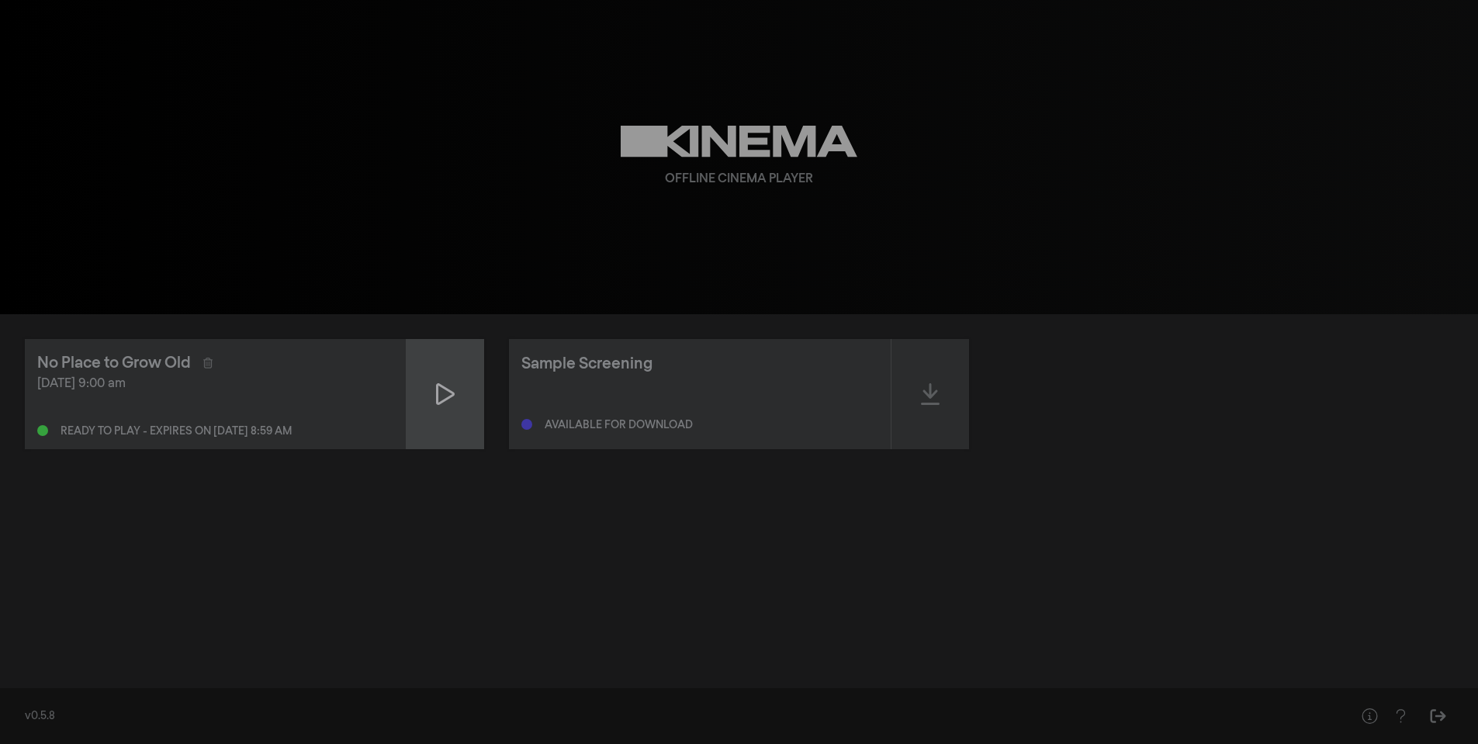
click at [449, 384] on icon at bounding box center [445, 394] width 19 height 25
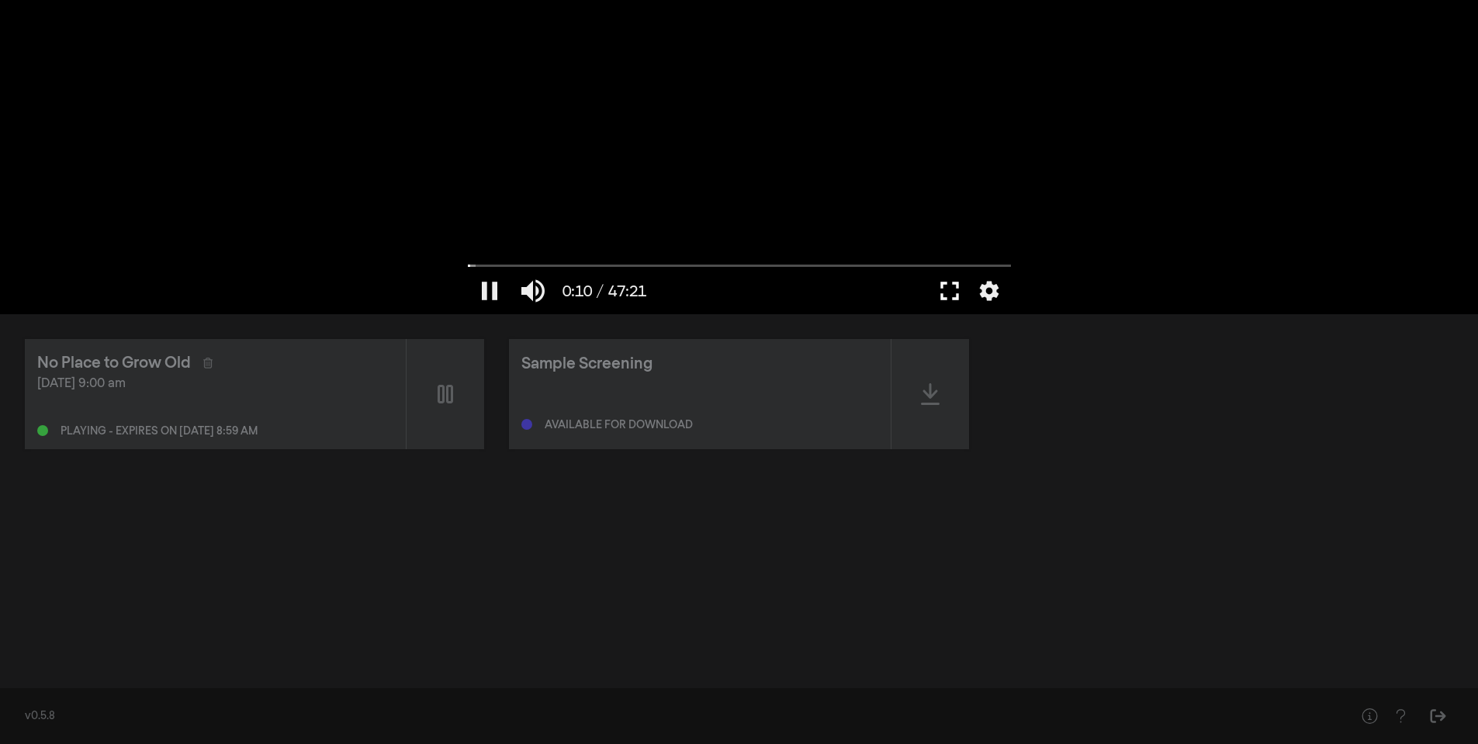
drag, startPoint x: 945, startPoint y: 280, endPoint x: 945, endPoint y: 374, distance: 93.9
click at [945, 280] on button "fullscreen" at bounding box center [949, 291] width 43 height 47
click at [482, 279] on button "pause" at bounding box center [489, 291] width 43 height 47
click at [992, 282] on button "settings" at bounding box center [989, 291] width 36 height 47
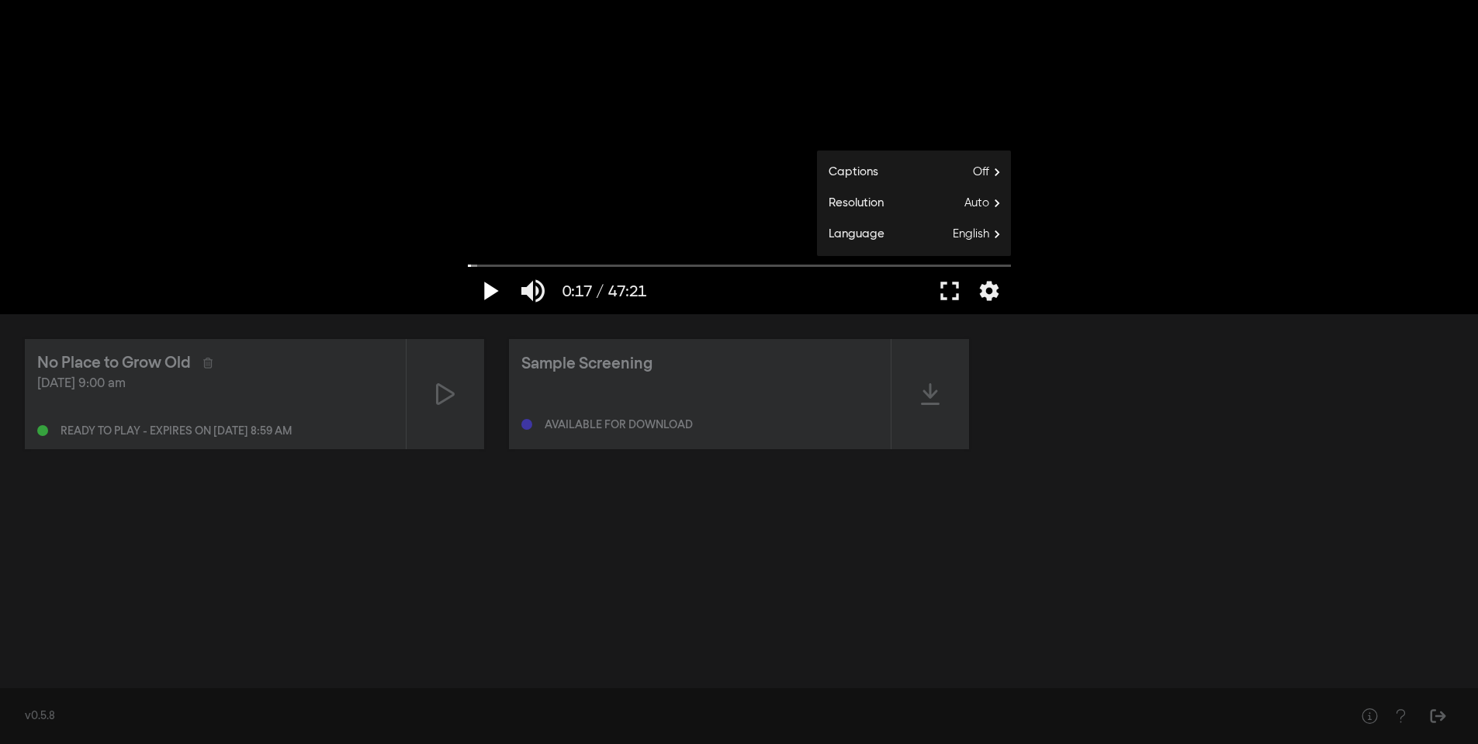
click at [495, 284] on button "play_arrow" at bounding box center [489, 291] width 43 height 47
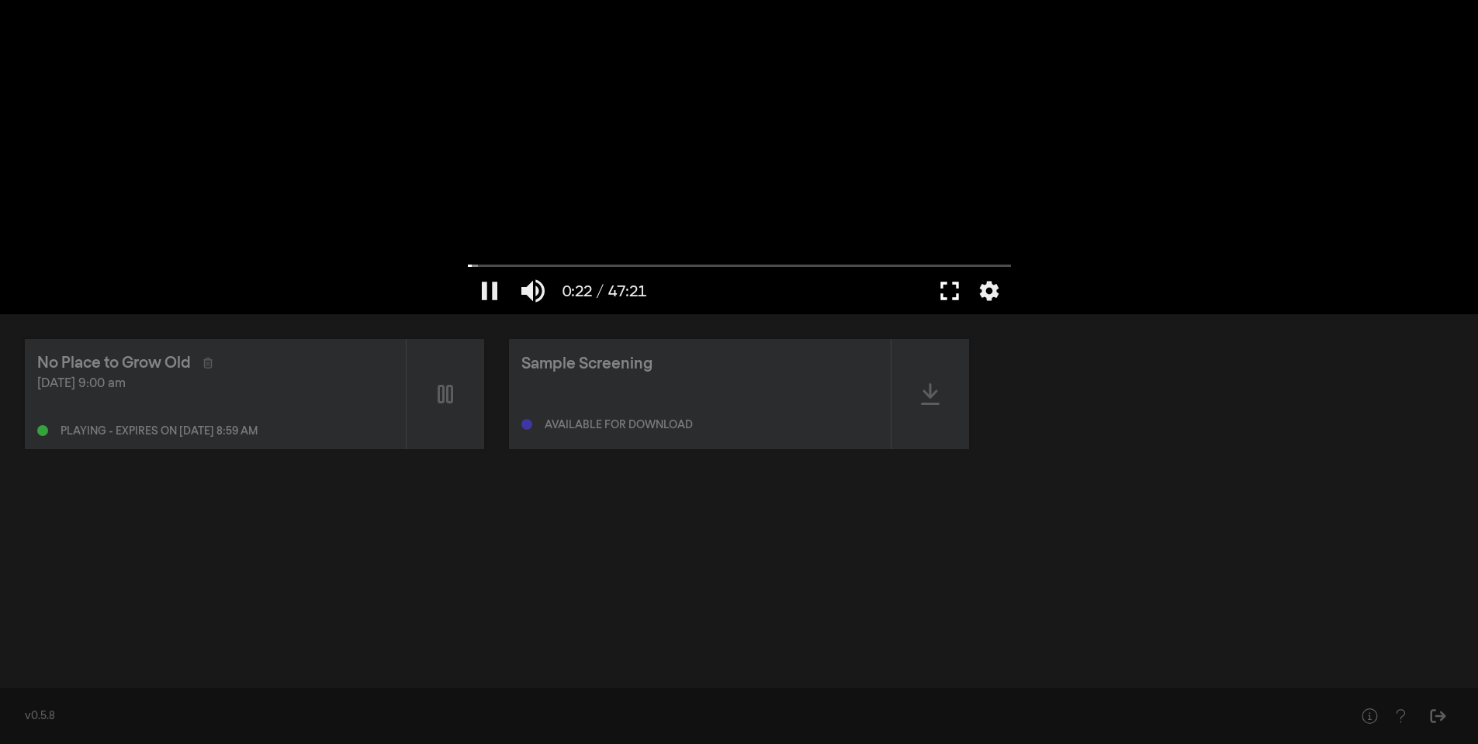
click at [943, 292] on button "fullscreen" at bounding box center [949, 291] width 43 height 47
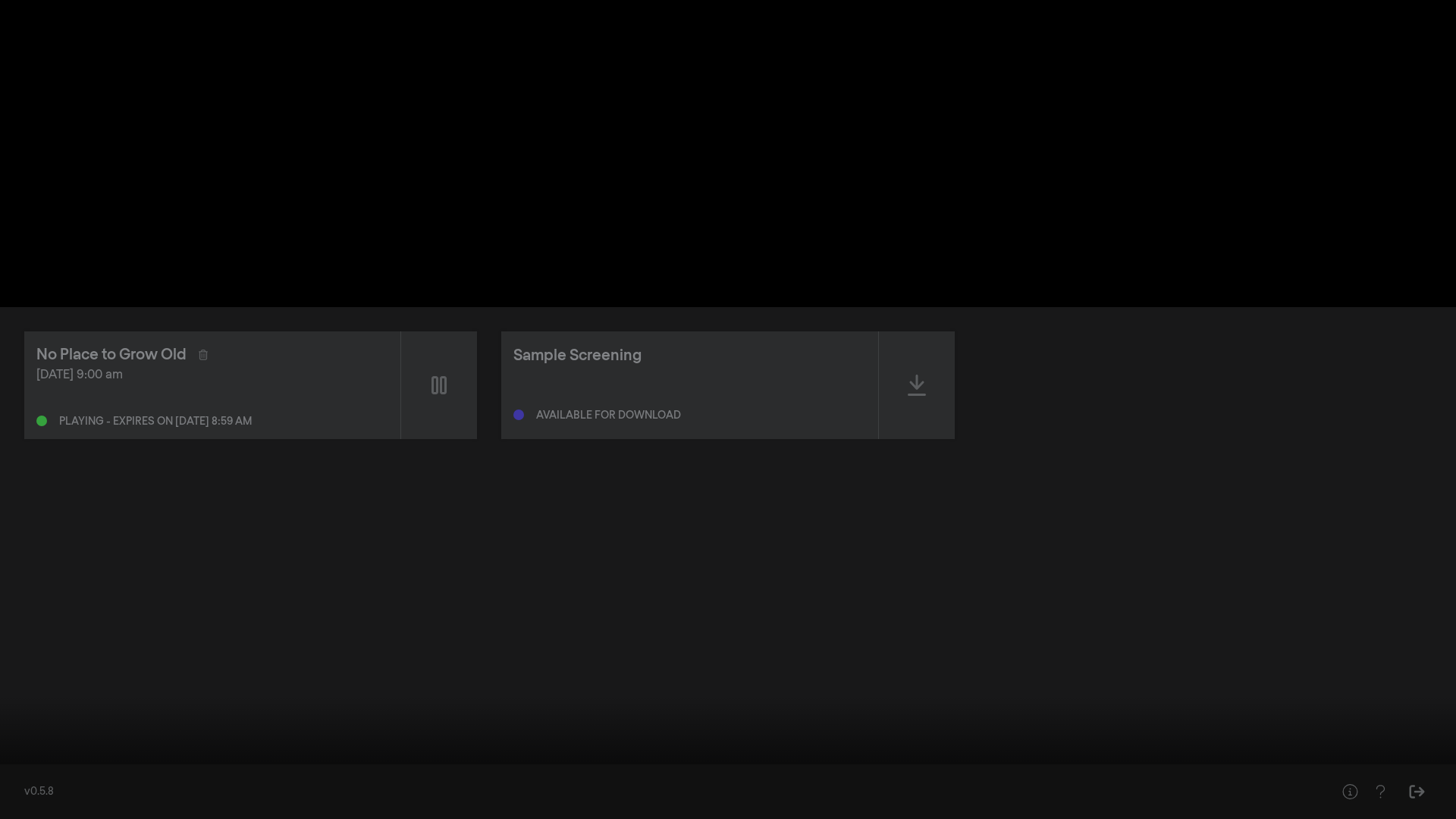
click at [26, 726] on button "pause" at bounding box center [28, 796] width 42 height 46
type input "24.551906"
